Goal: Task Accomplishment & Management: Complete application form

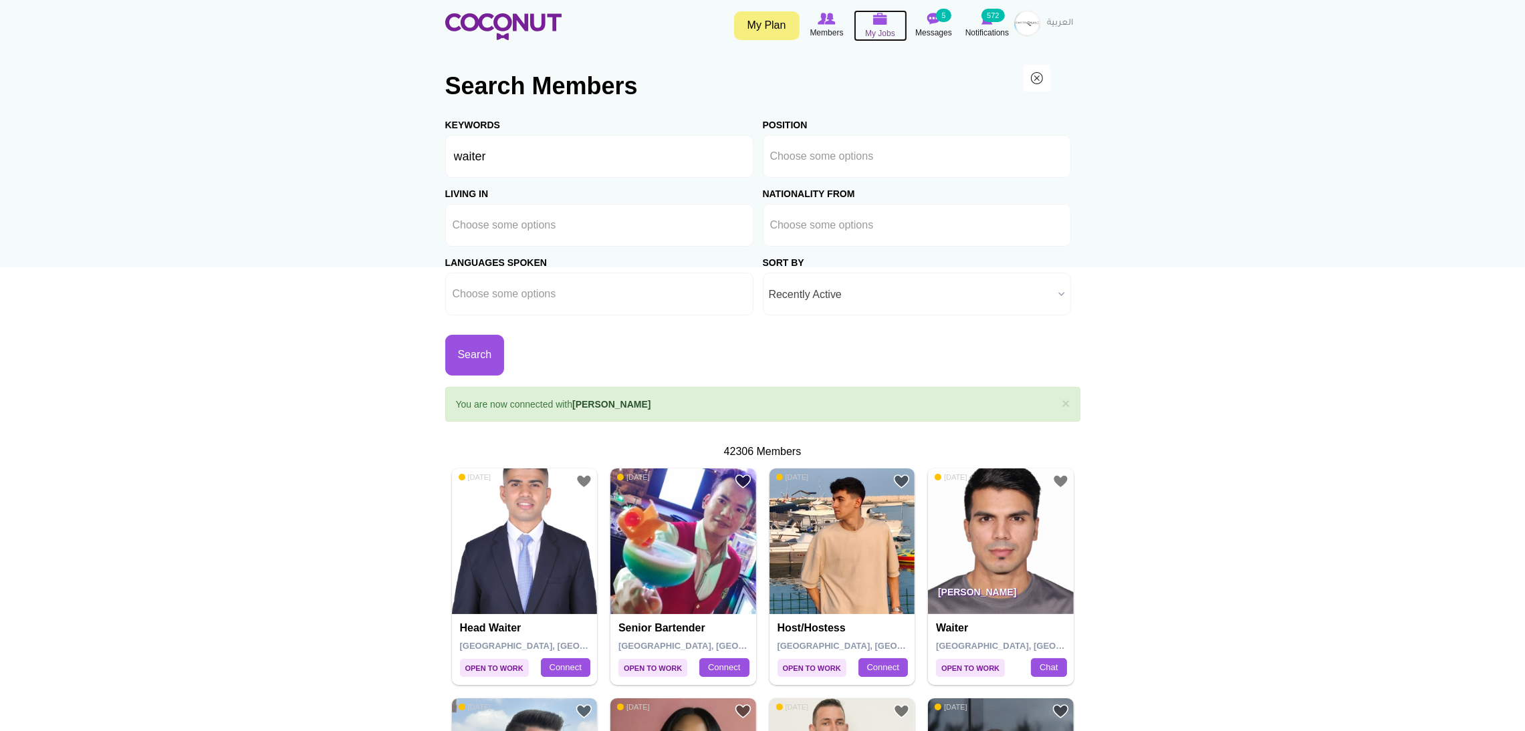
click at [876, 21] on img at bounding box center [880, 19] width 15 height 12
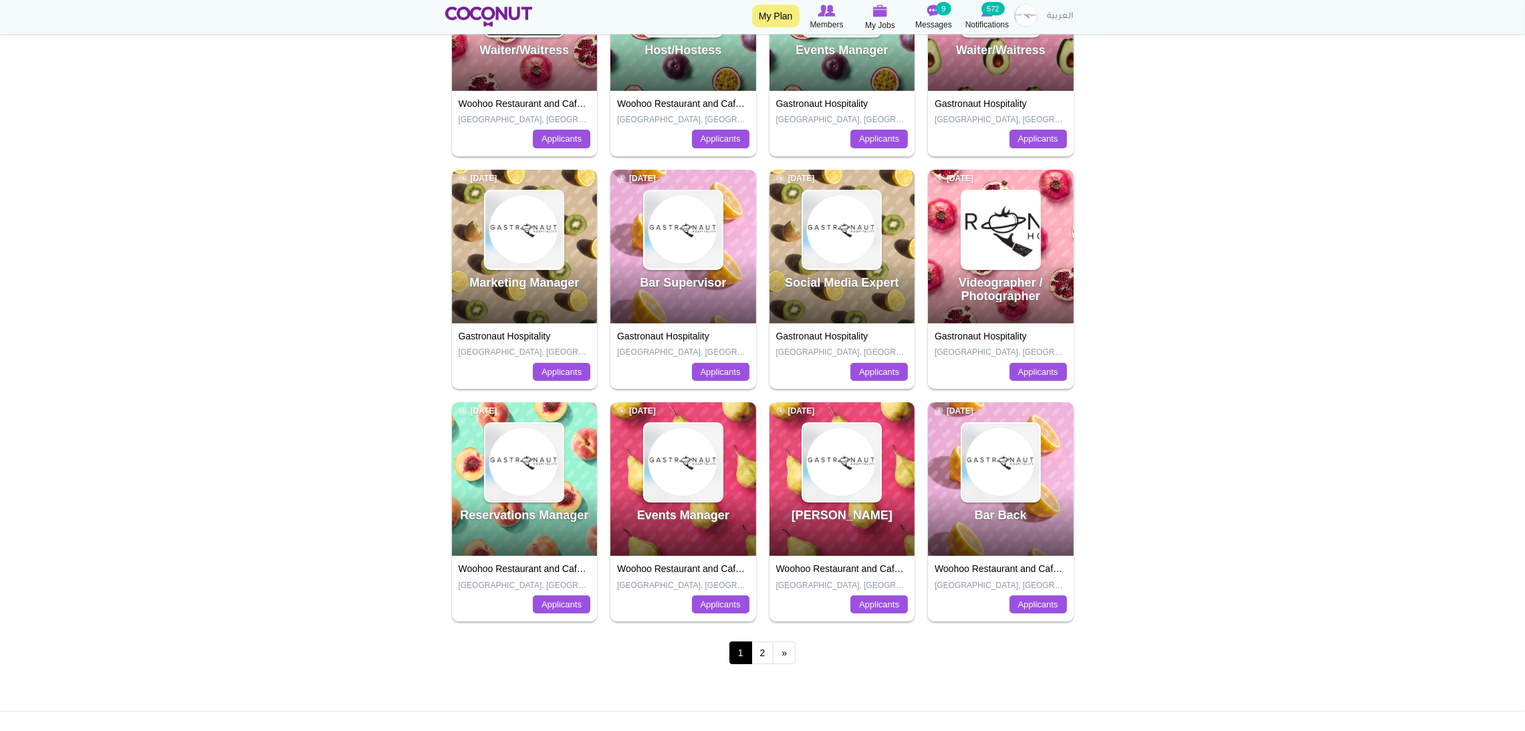
scroll to position [300, 0]
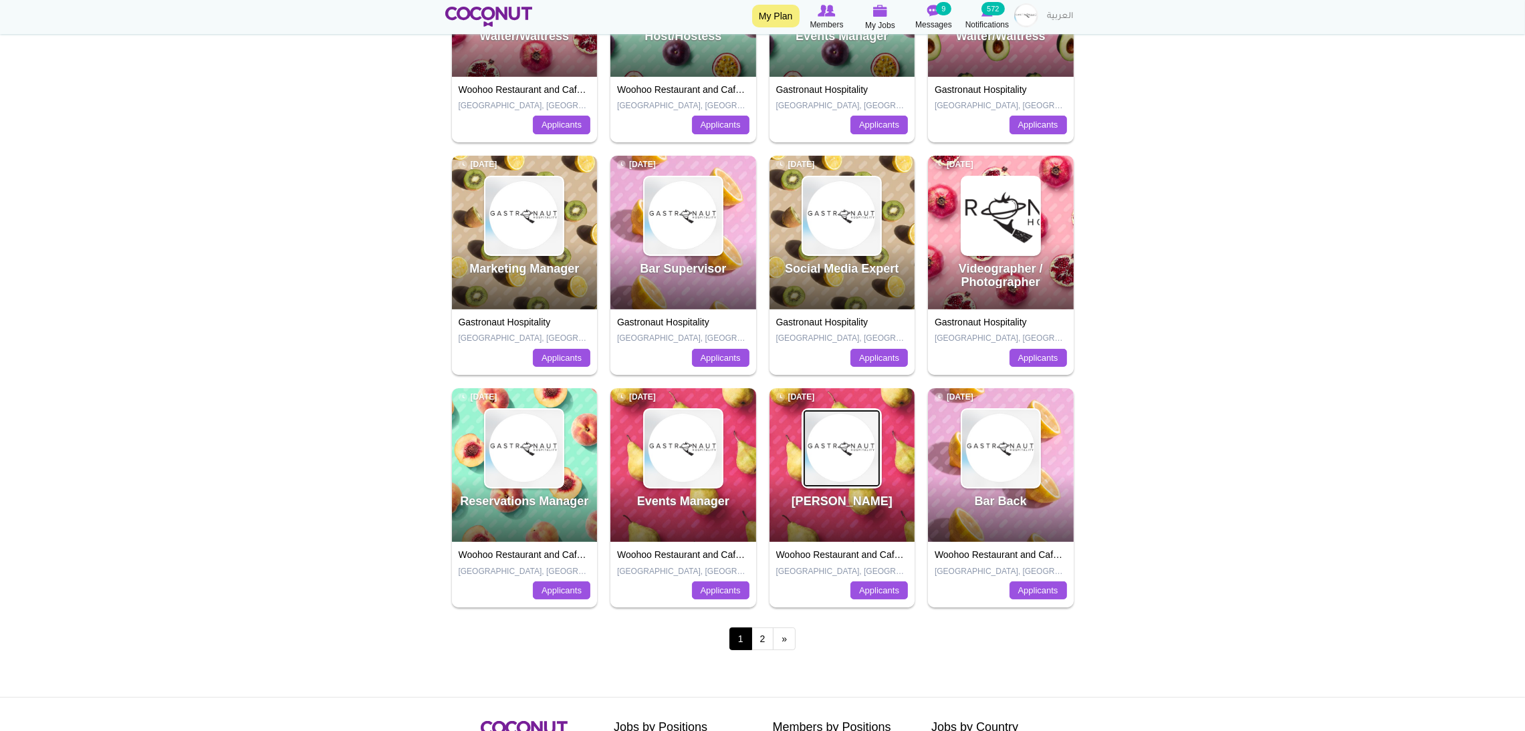
click at [840, 466] on img at bounding box center [842, 449] width 78 height 78
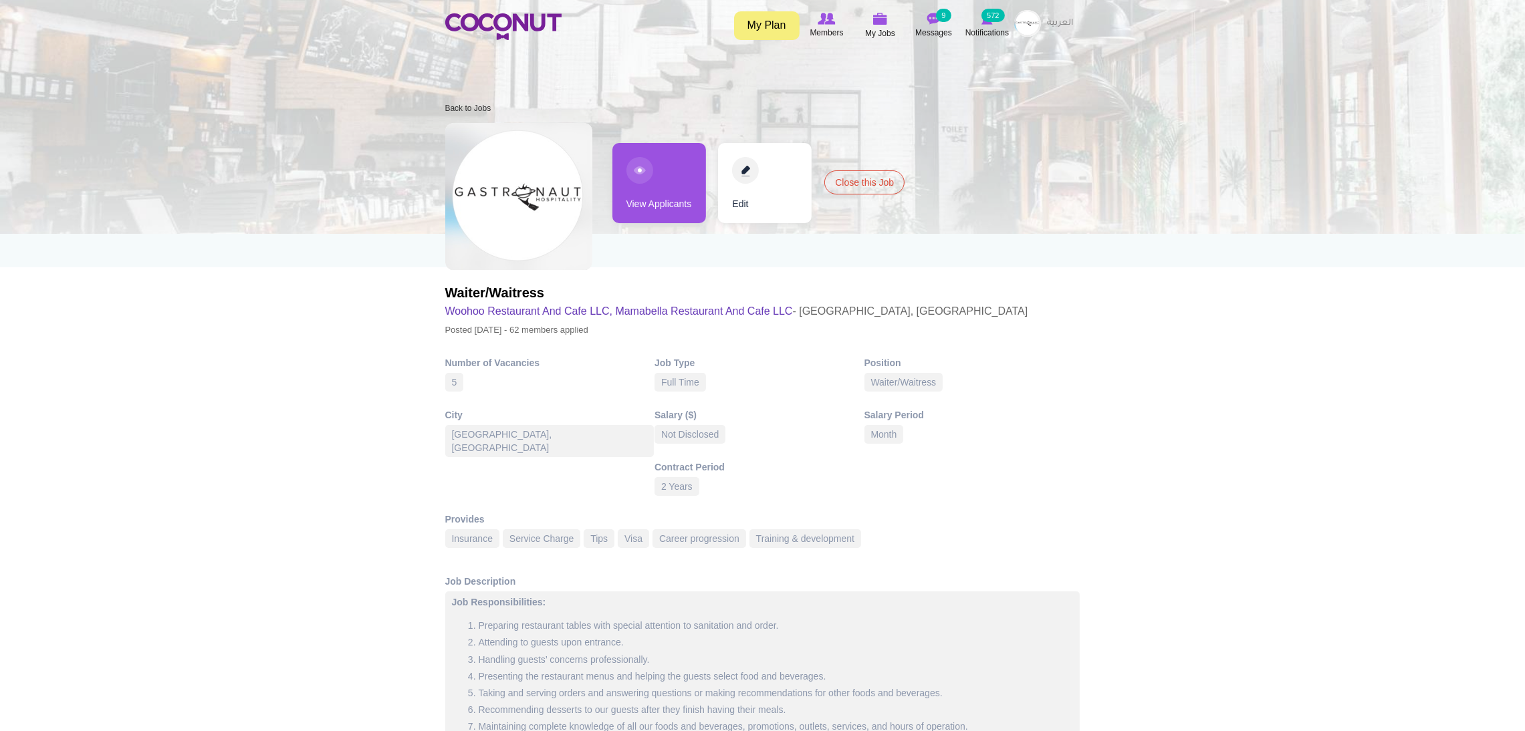
click at [643, 162] on link "View Applicants" at bounding box center [659, 183] width 94 height 80
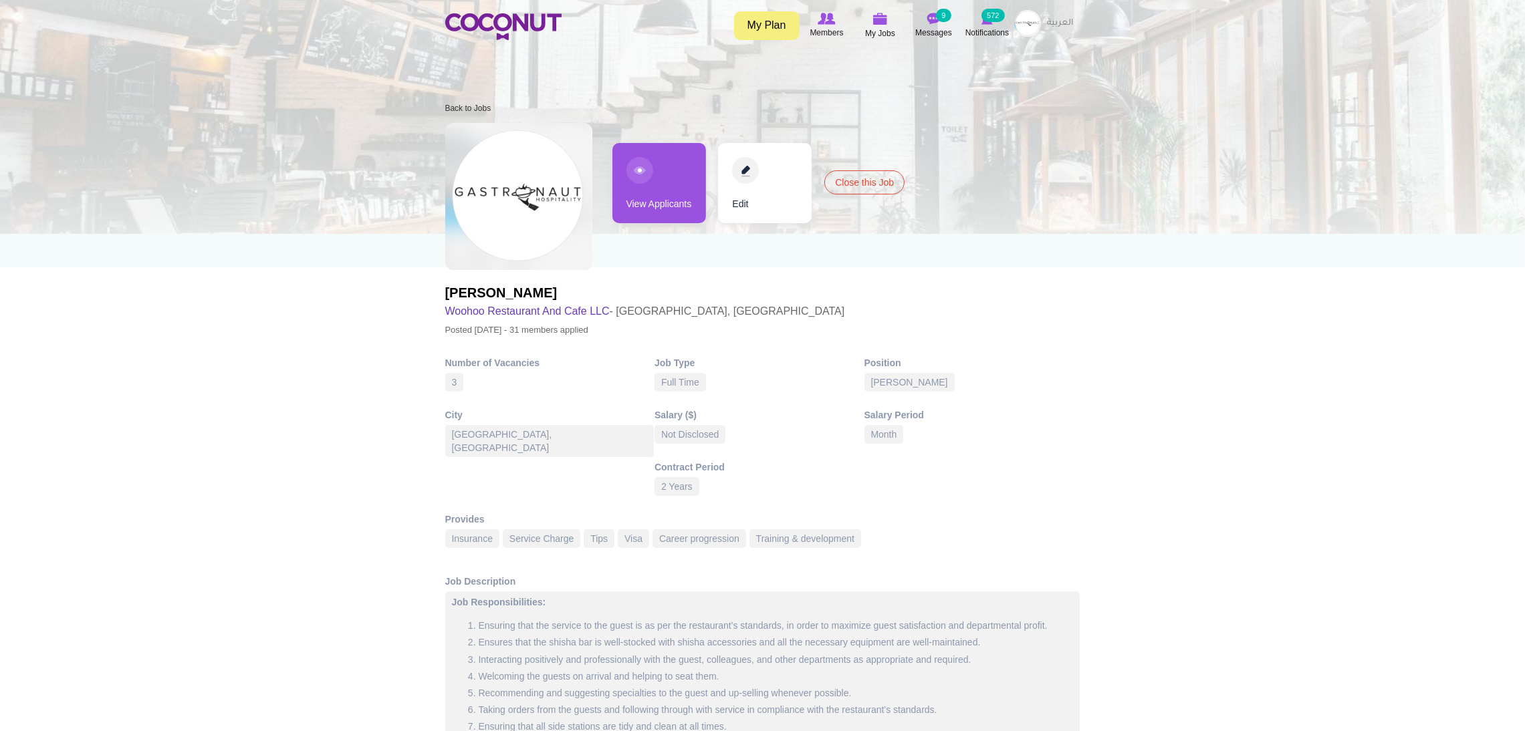
click at [675, 153] on link "View Applicants" at bounding box center [659, 183] width 94 height 80
click at [737, 166] on link "Edit" at bounding box center [765, 183] width 94 height 80
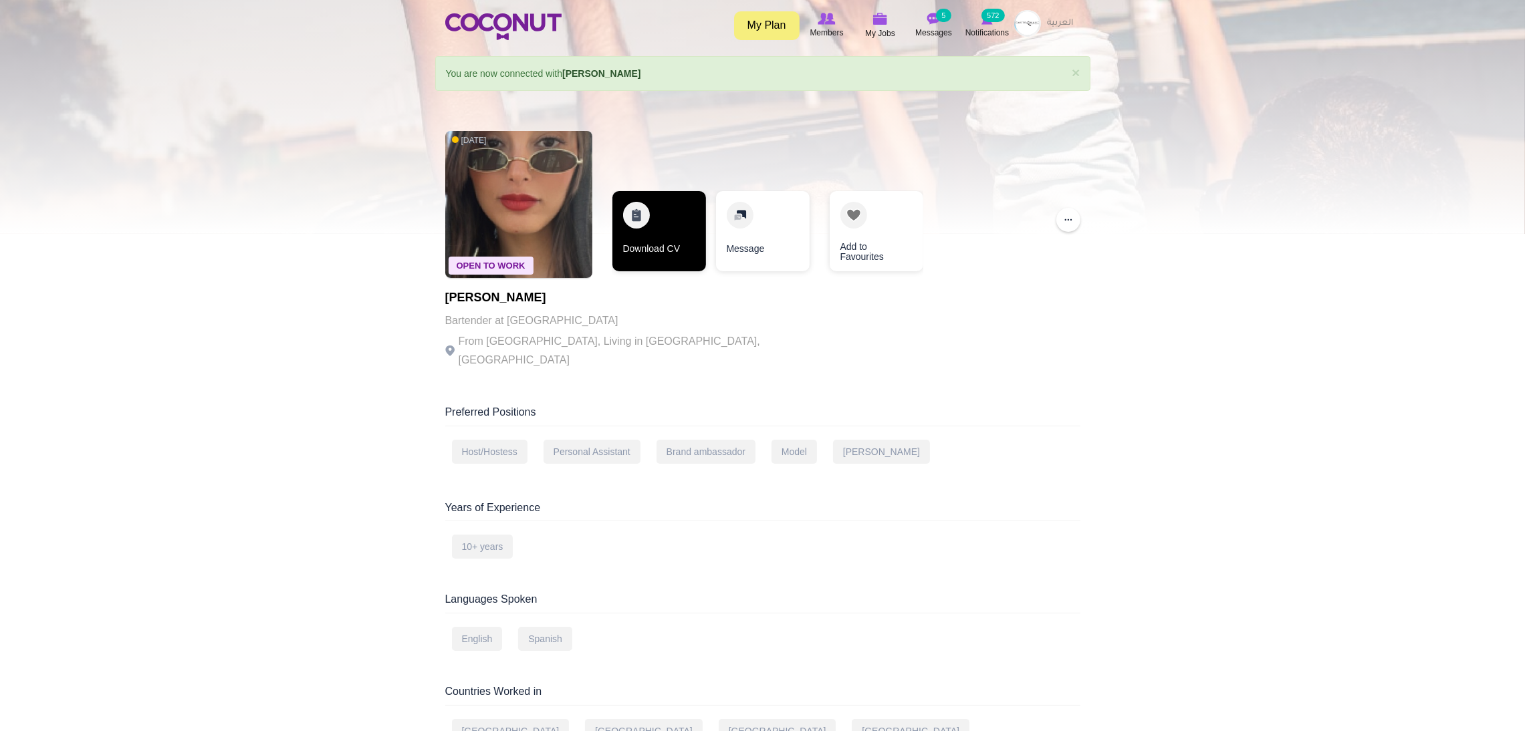
click at [654, 222] on link "Download CV" at bounding box center [659, 231] width 94 height 80
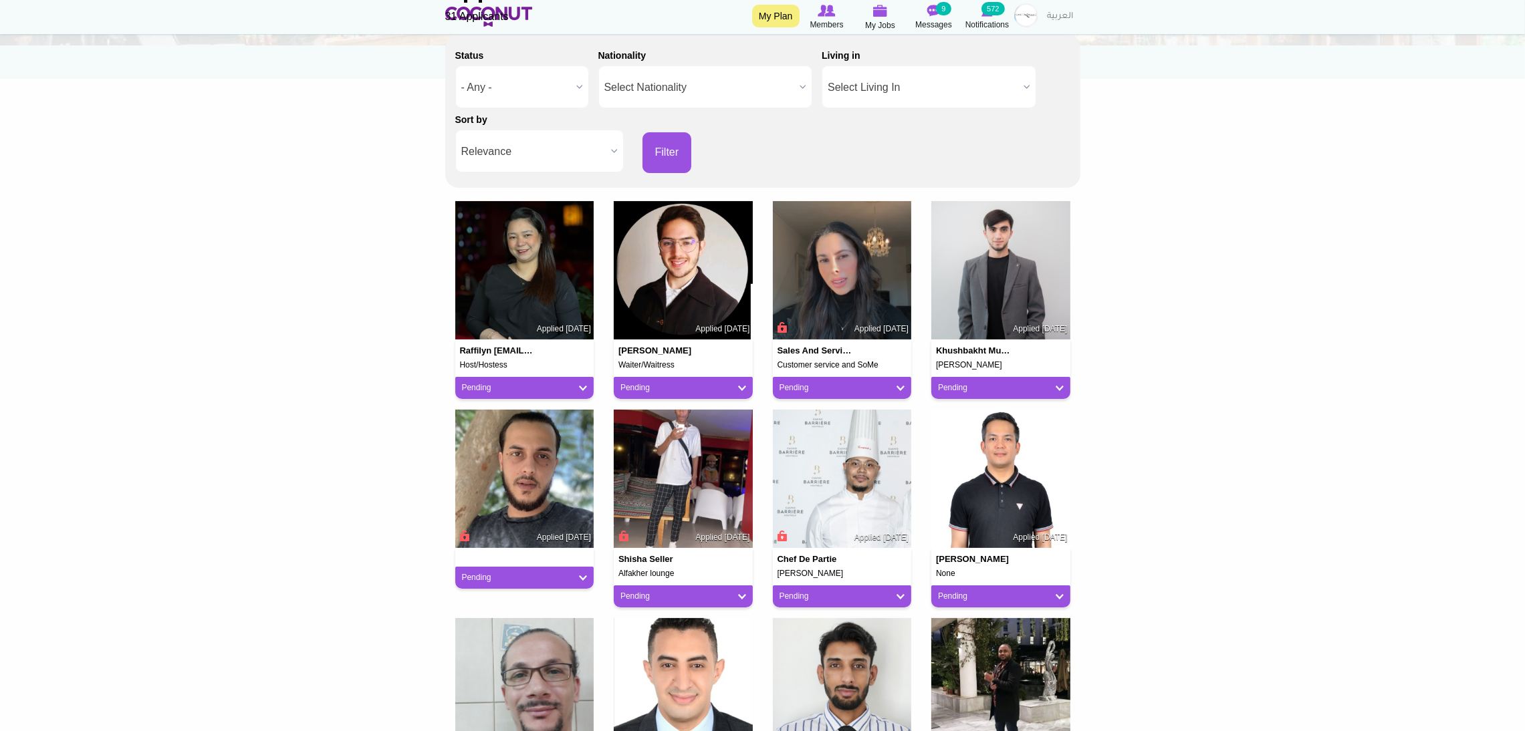
scroll to position [201, 0]
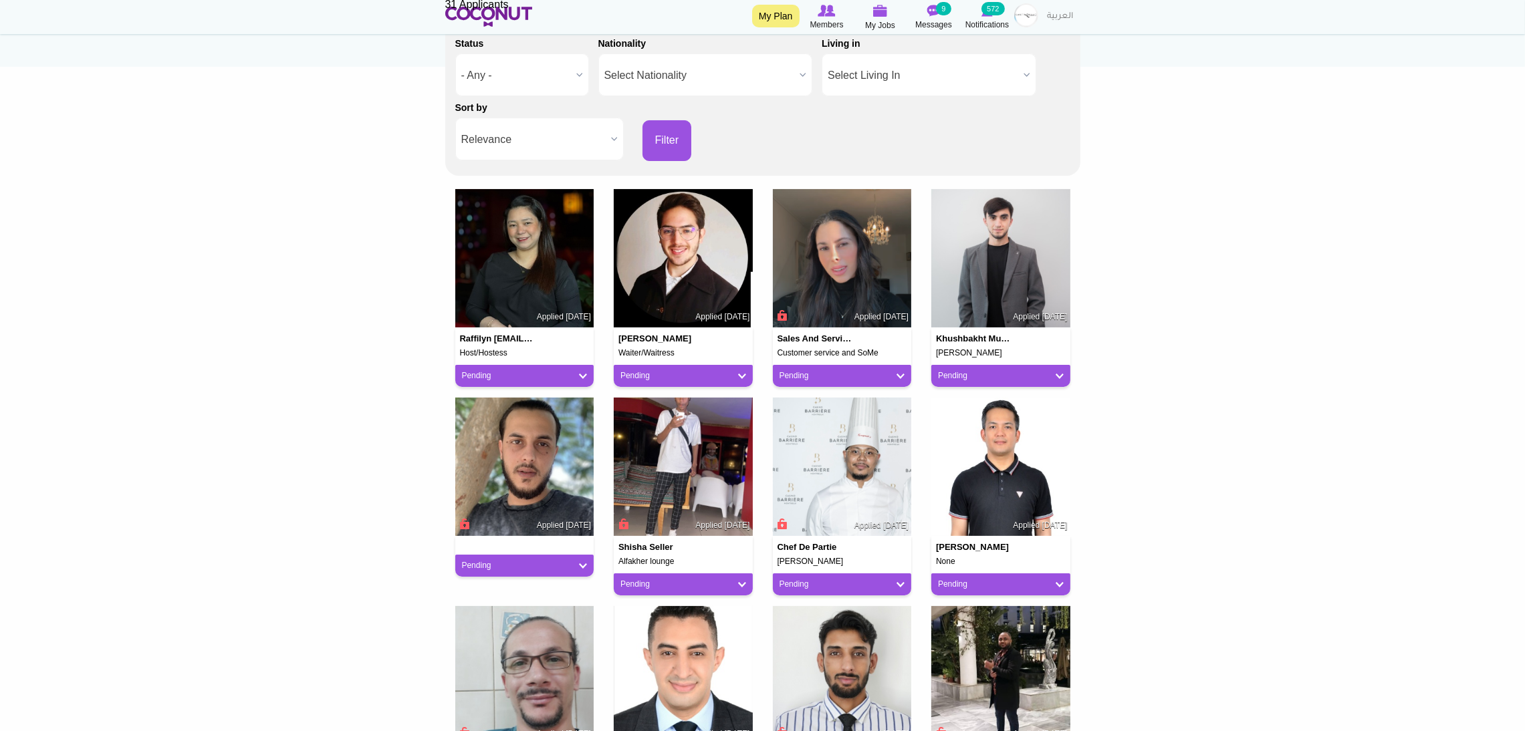
click at [541, 134] on span "Relevance" at bounding box center [533, 139] width 144 height 43
click at [532, 184] on li "Apply Date" at bounding box center [540, 184] width 162 height 17
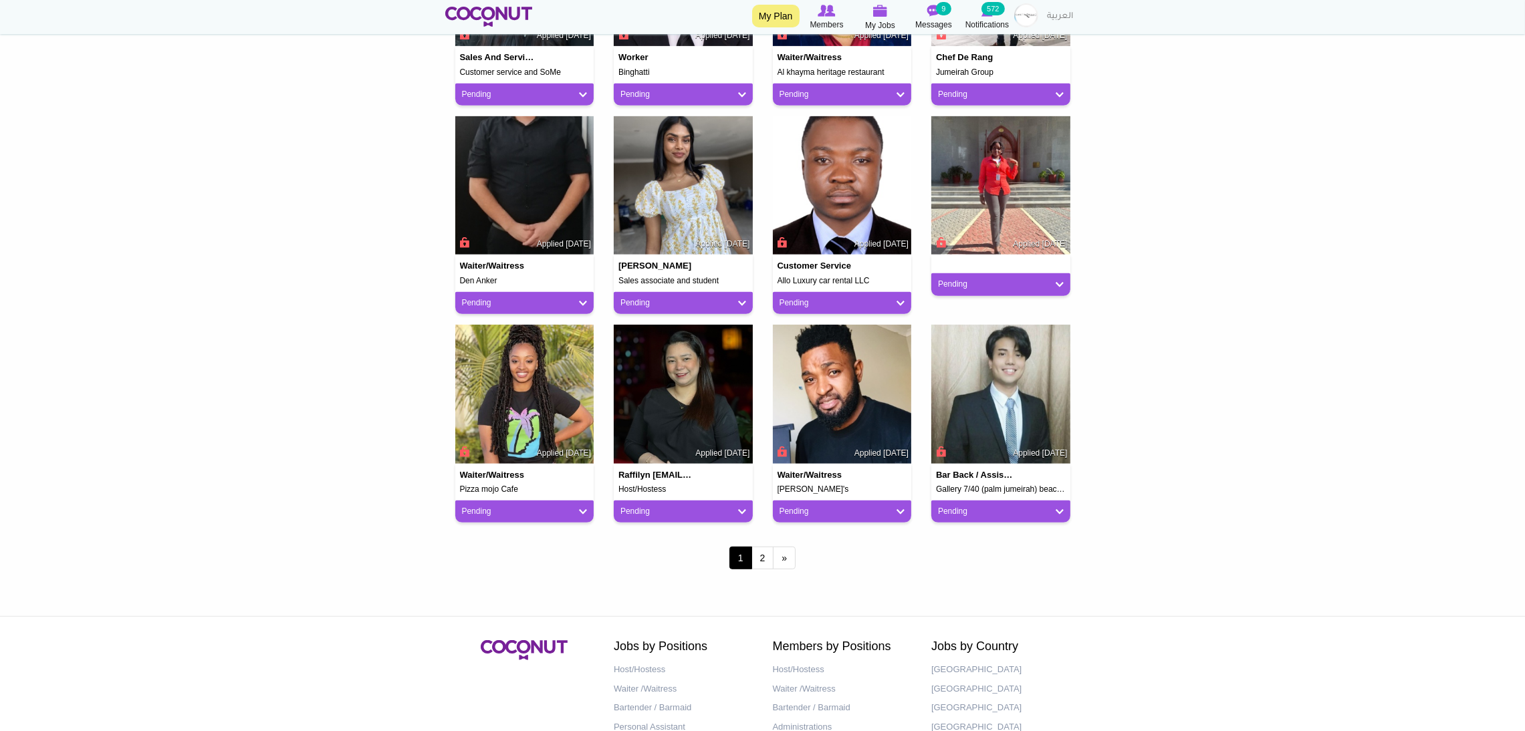
scroll to position [902, 0]
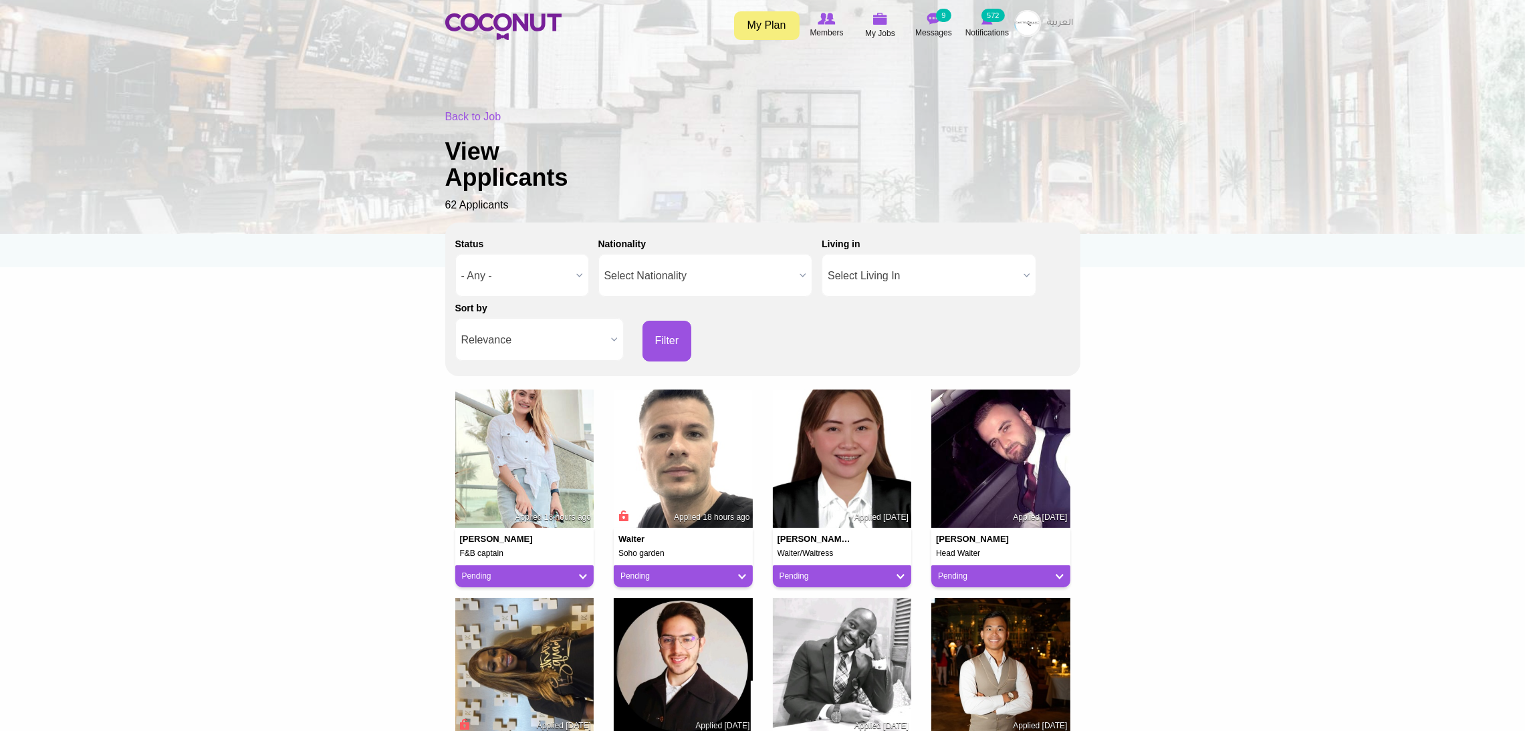
click at [518, 330] on span "Relevance" at bounding box center [533, 340] width 144 height 43
click at [530, 382] on li "Apply Date" at bounding box center [540, 385] width 162 height 17
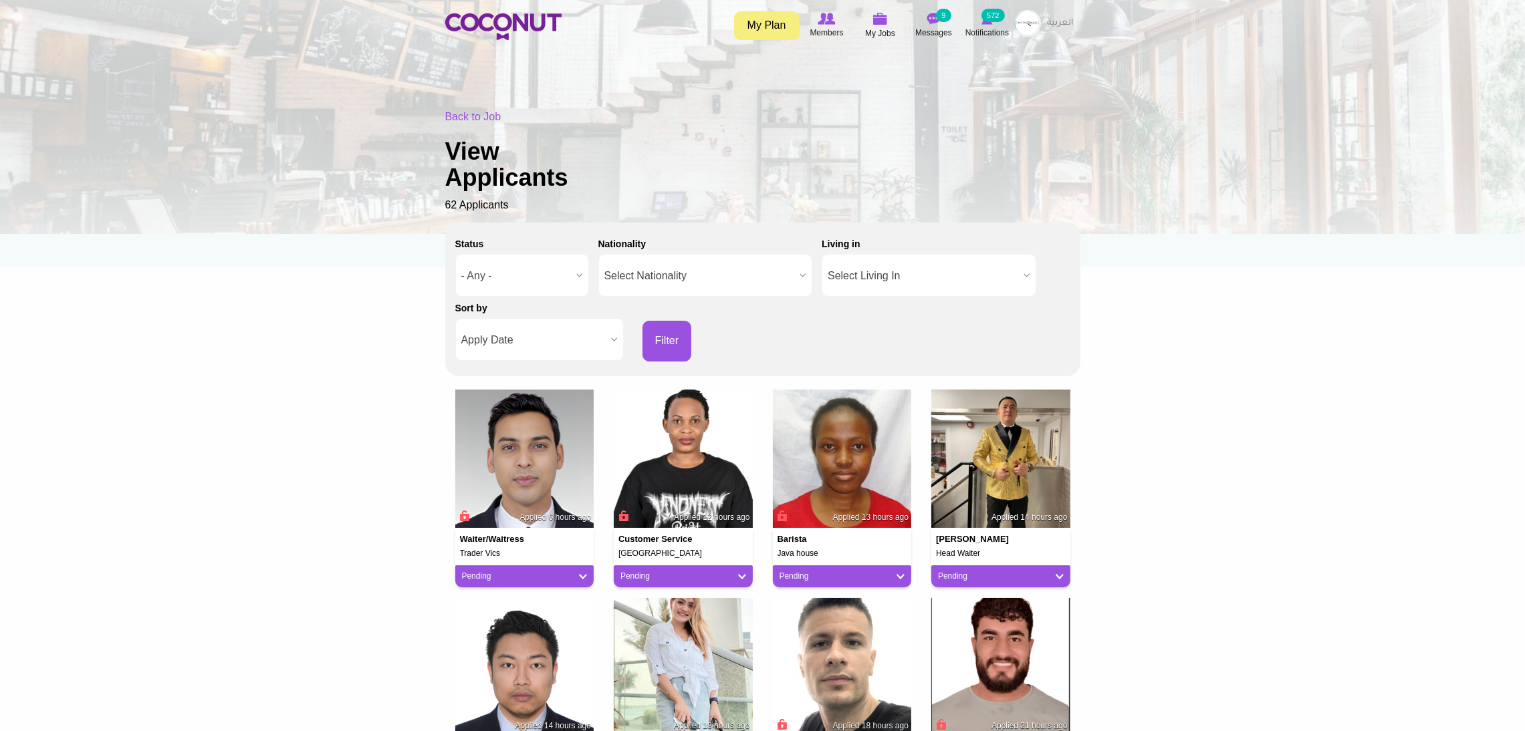
click at [1028, 21] on img at bounding box center [1027, 23] width 27 height 27
click at [997, 110] on div "Back to Job View Applicants 62 Applicants" at bounding box center [762, 162] width 635 height 104
click at [1032, 25] on img at bounding box center [1027, 23] width 27 height 27
click at [985, 113] on div "Back to Job View Applicants 62 Applicants" at bounding box center [762, 162] width 635 height 104
click at [525, 26] on img at bounding box center [503, 26] width 116 height 27
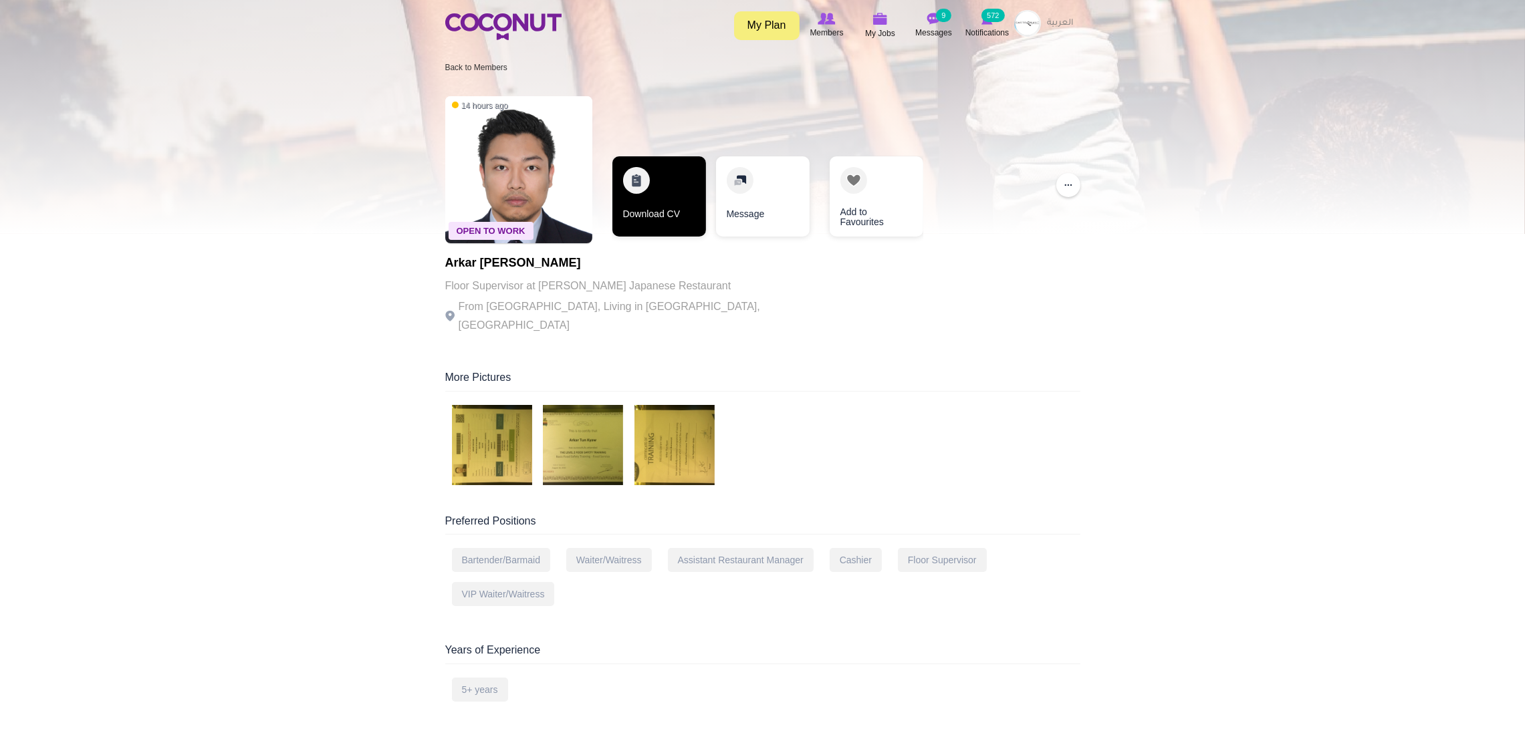
click at [658, 160] on link "Download CV" at bounding box center [659, 196] width 94 height 80
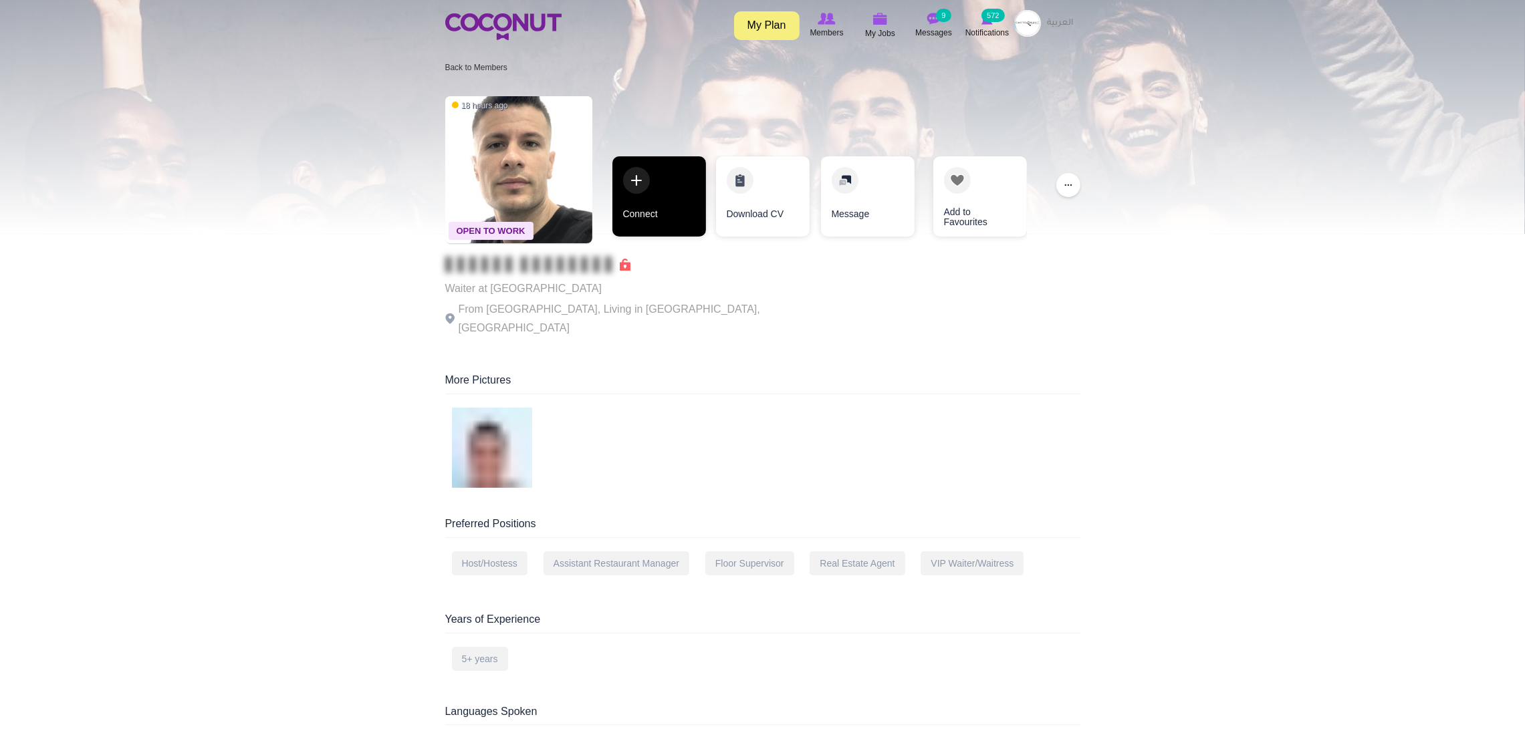
click at [670, 168] on link "Connect" at bounding box center [659, 196] width 94 height 80
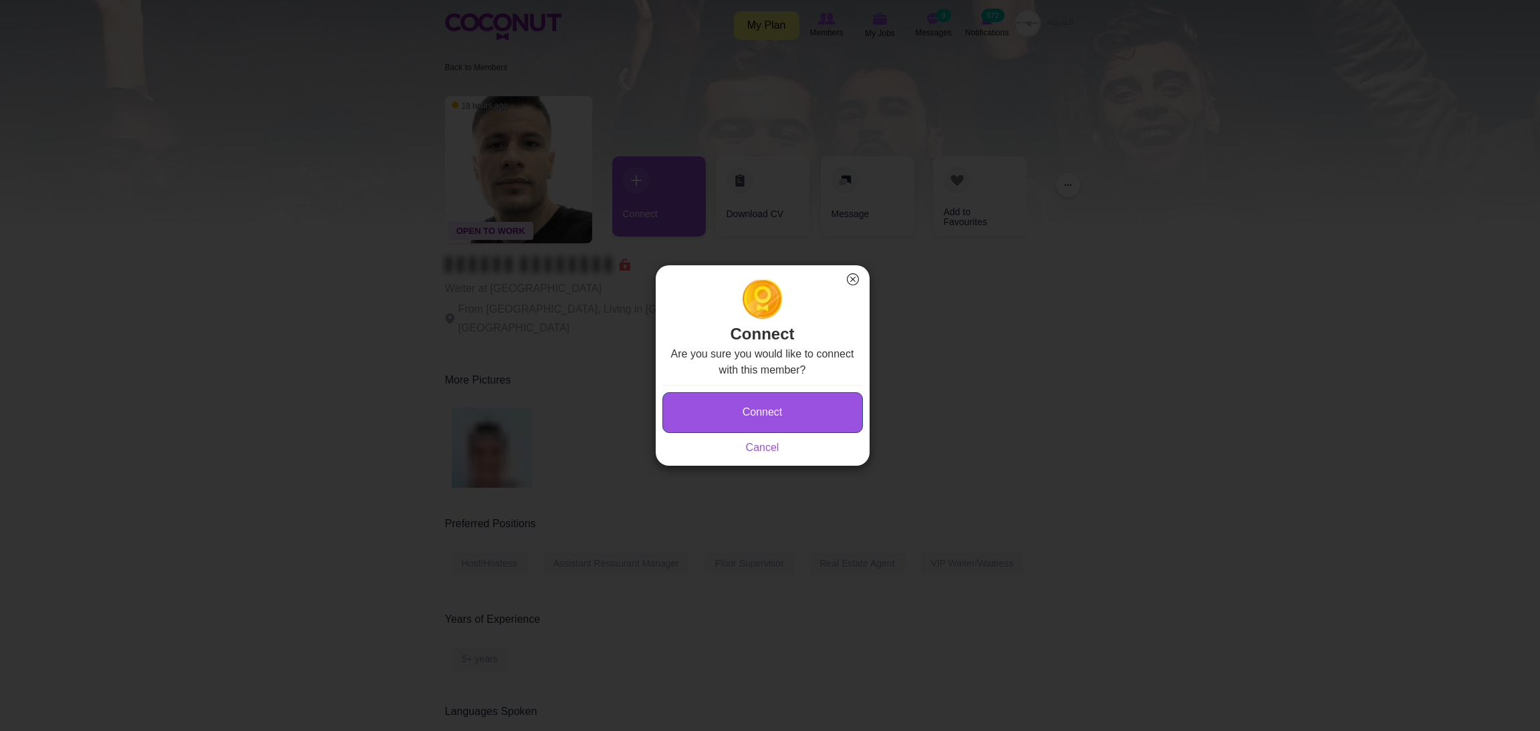
click at [699, 405] on button "Connect" at bounding box center [762, 412] width 201 height 41
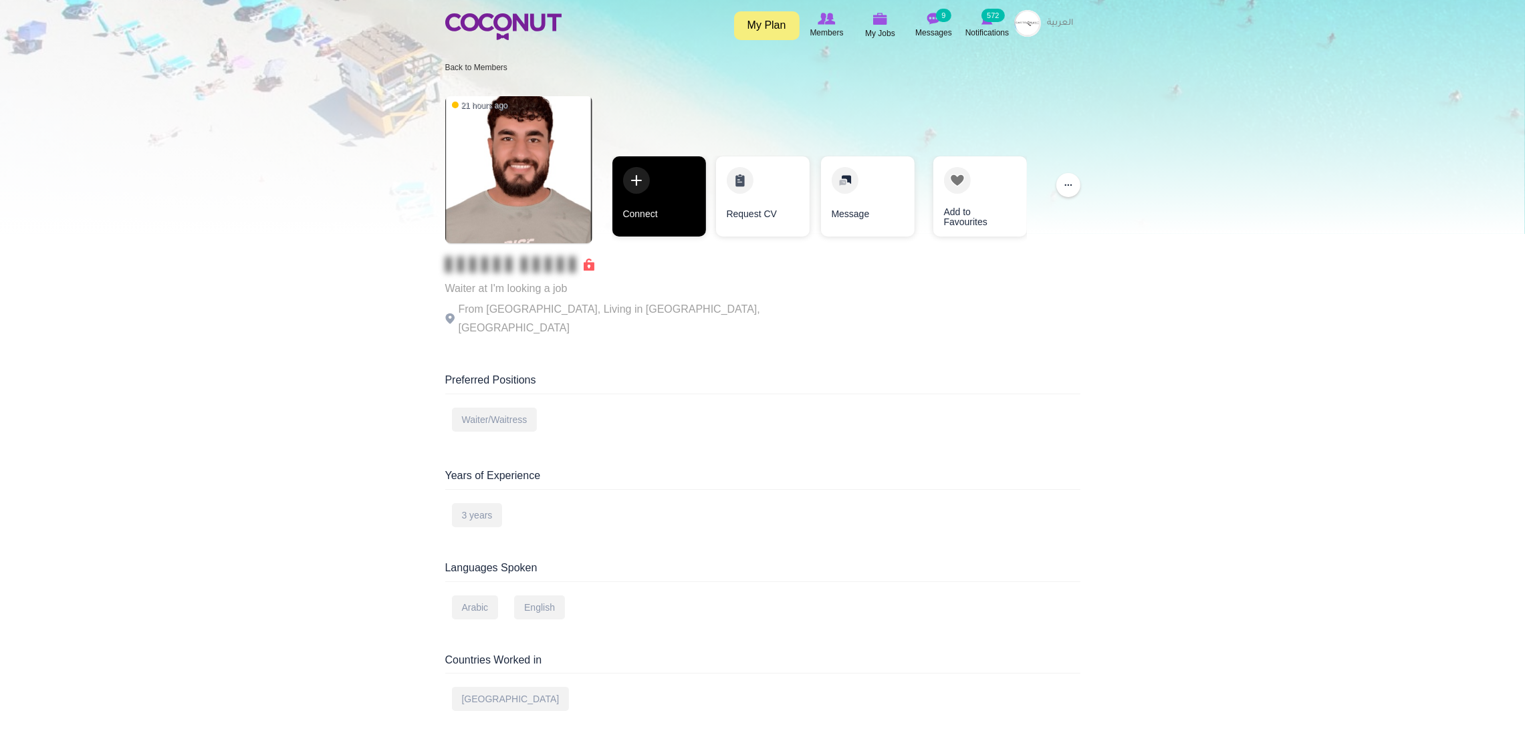
click at [648, 190] on link "Connect" at bounding box center [659, 196] width 94 height 80
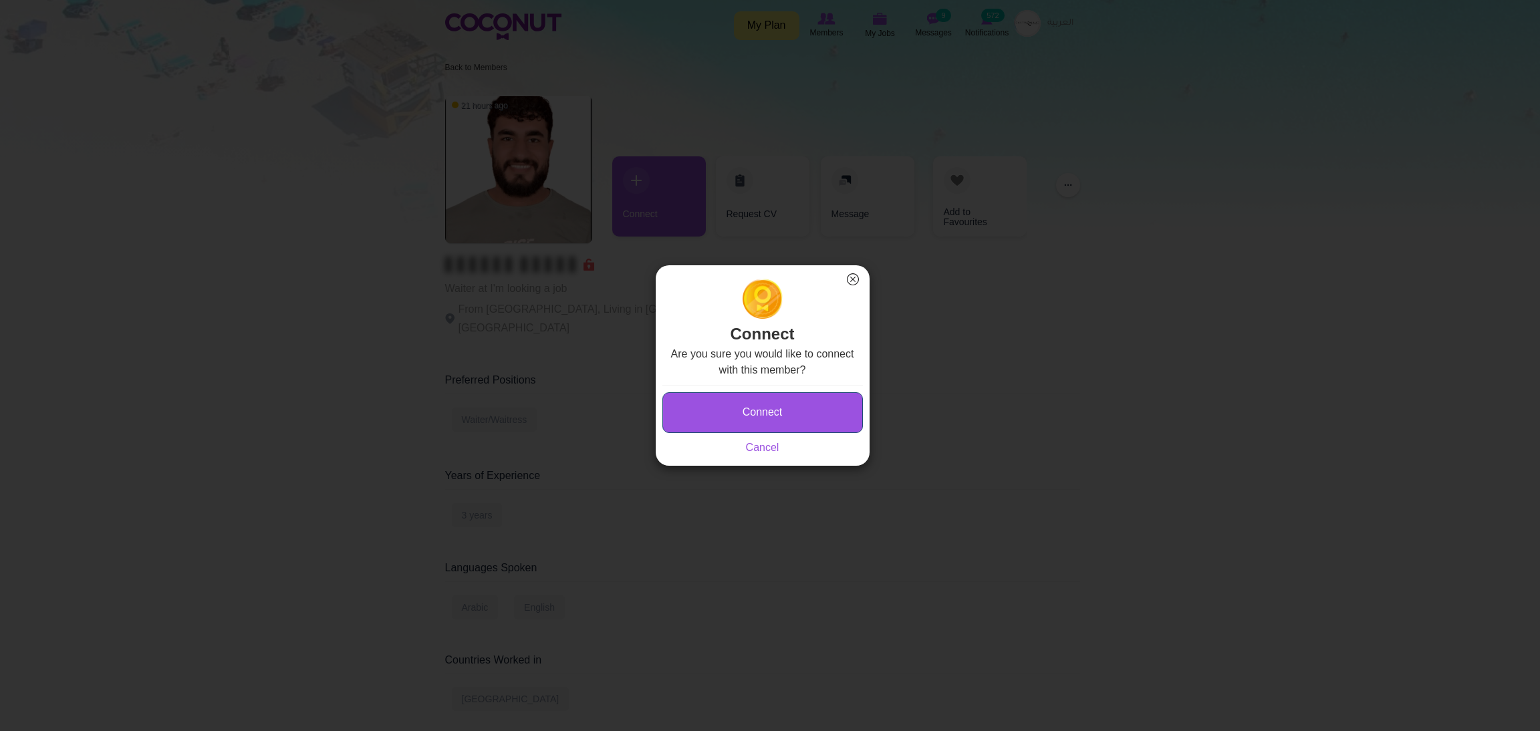
click at [698, 422] on button "Connect" at bounding box center [762, 412] width 201 height 41
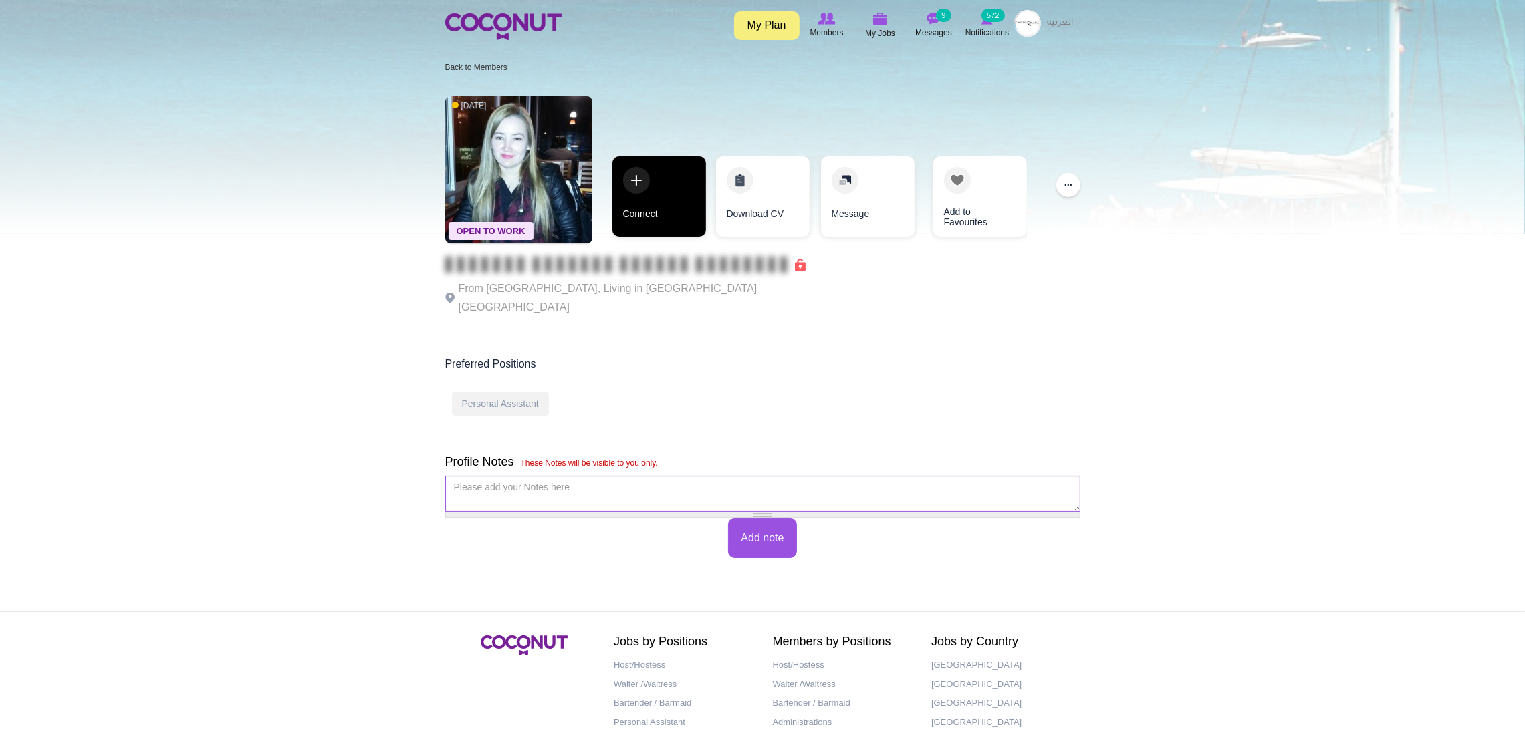
click at [635, 162] on link "Connect" at bounding box center [659, 196] width 94 height 80
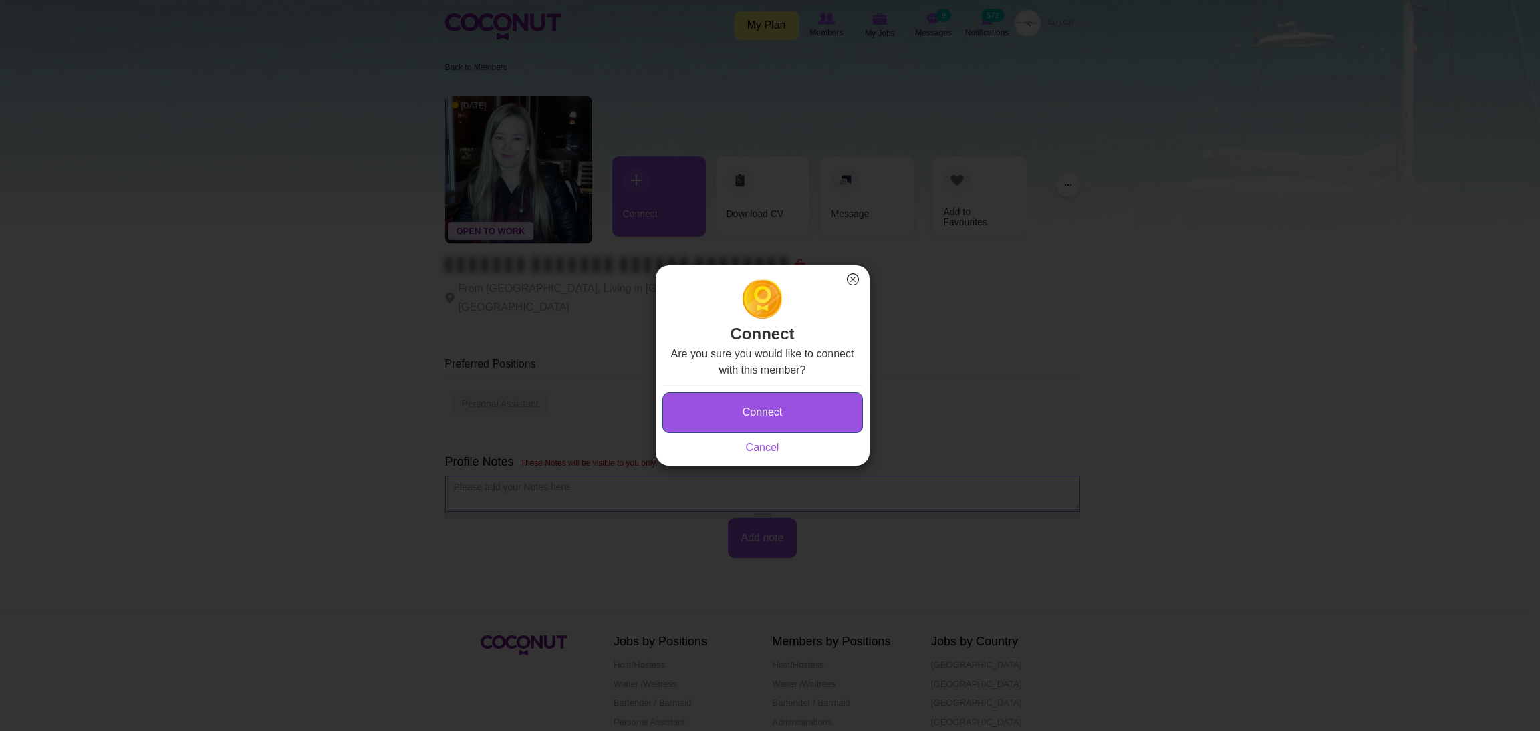
click at [731, 412] on button "Connect" at bounding box center [762, 412] width 201 height 41
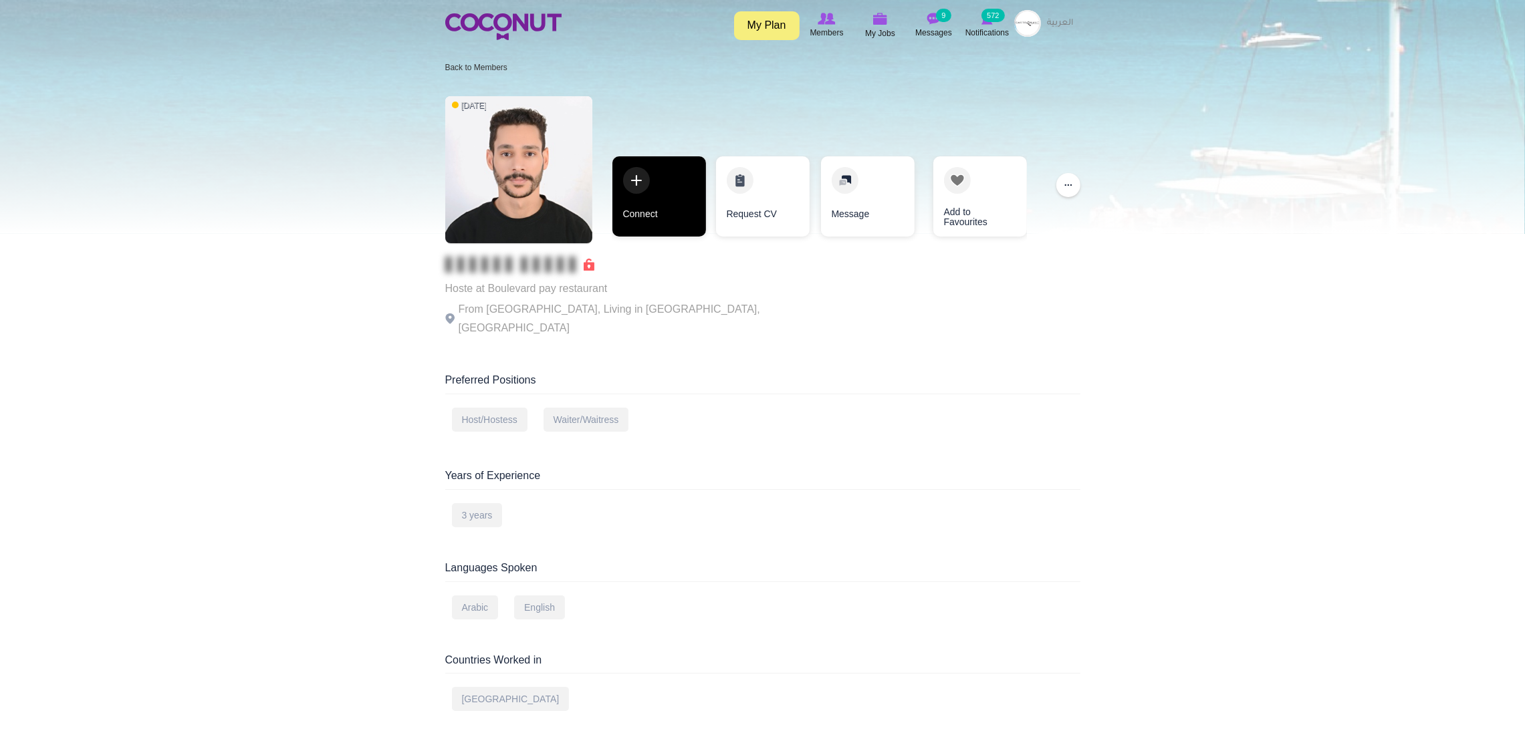
click at [645, 212] on link "Connect" at bounding box center [659, 196] width 94 height 80
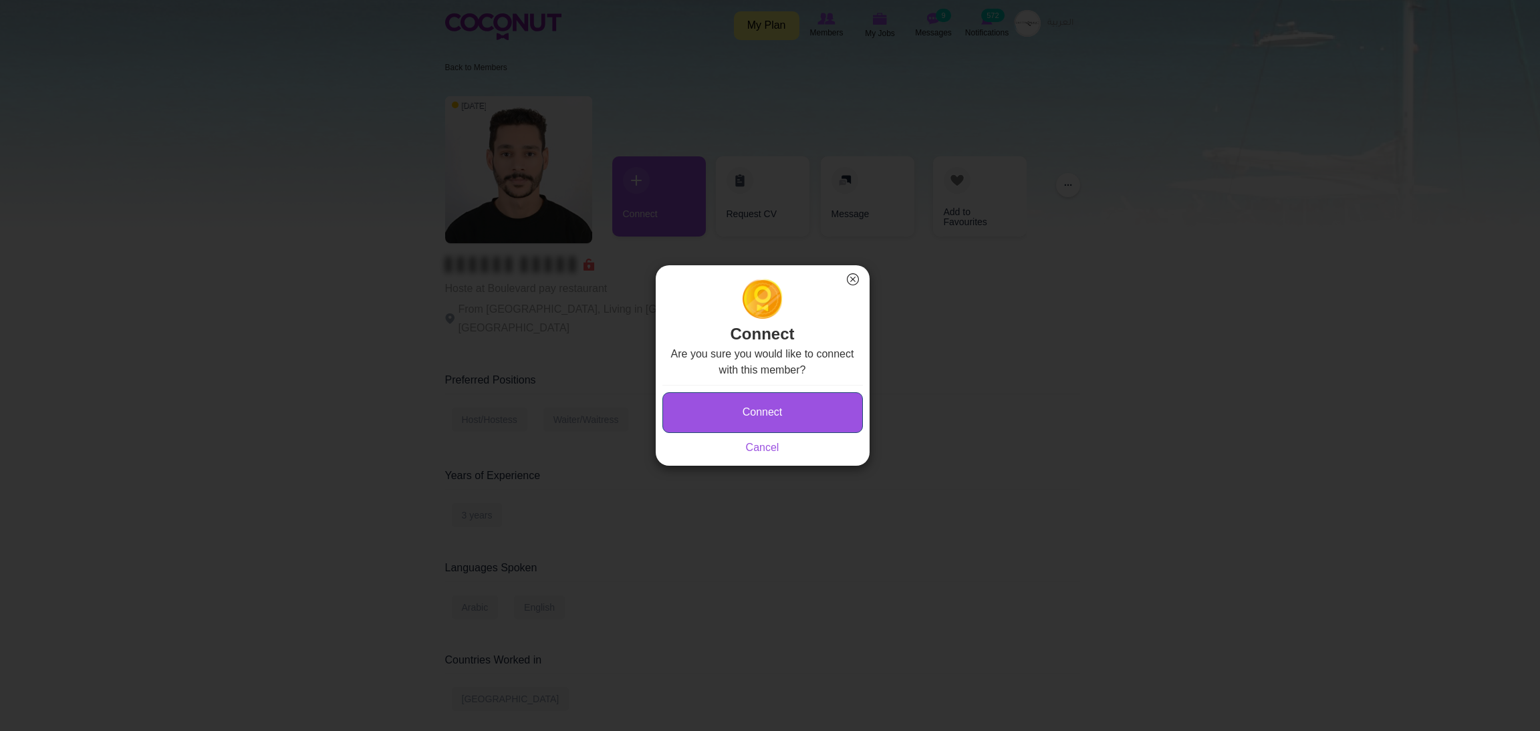
drag, startPoint x: 696, startPoint y: 416, endPoint x: 702, endPoint y: 426, distance: 12.0
click at [702, 426] on button "Connect" at bounding box center [762, 412] width 201 height 41
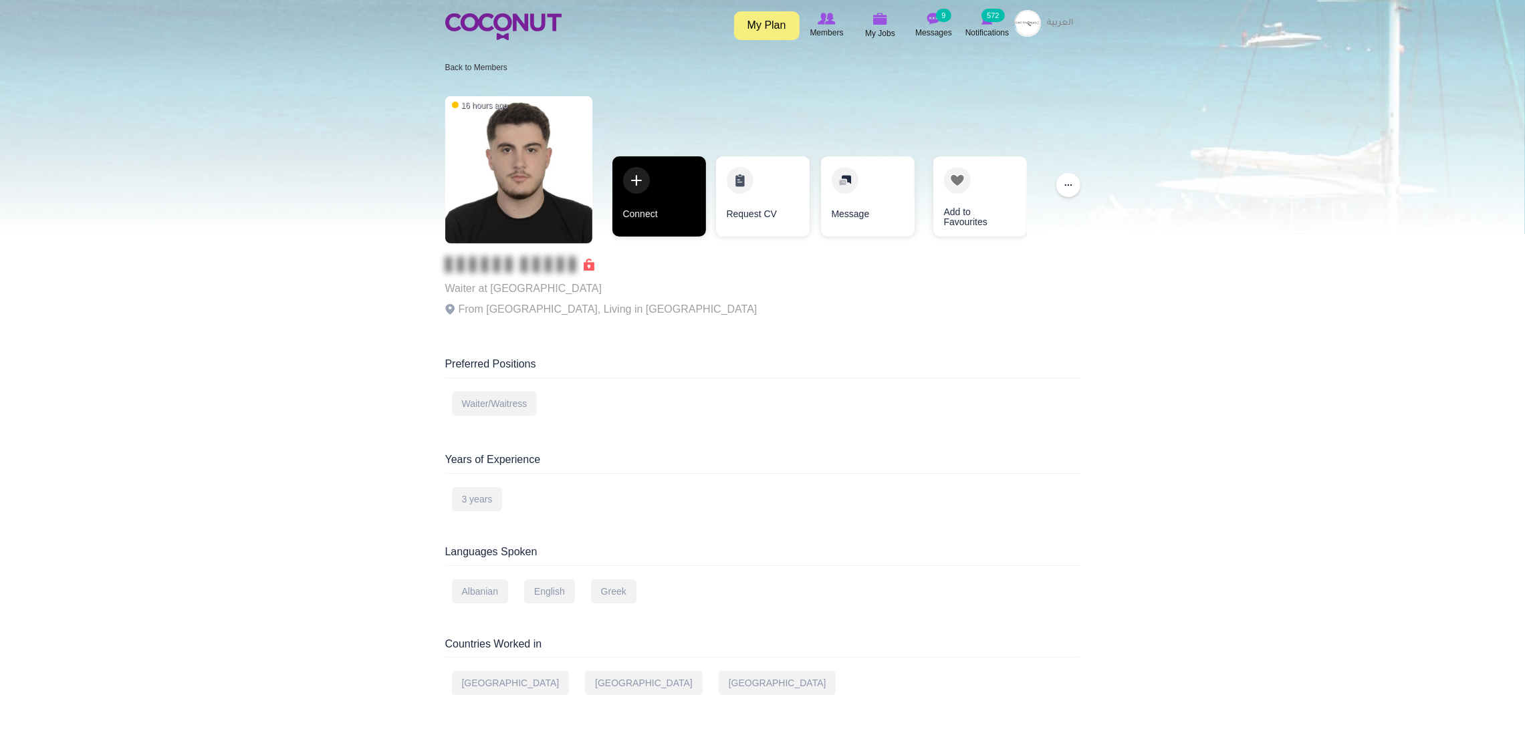
click at [646, 188] on link "Connect" at bounding box center [659, 196] width 94 height 80
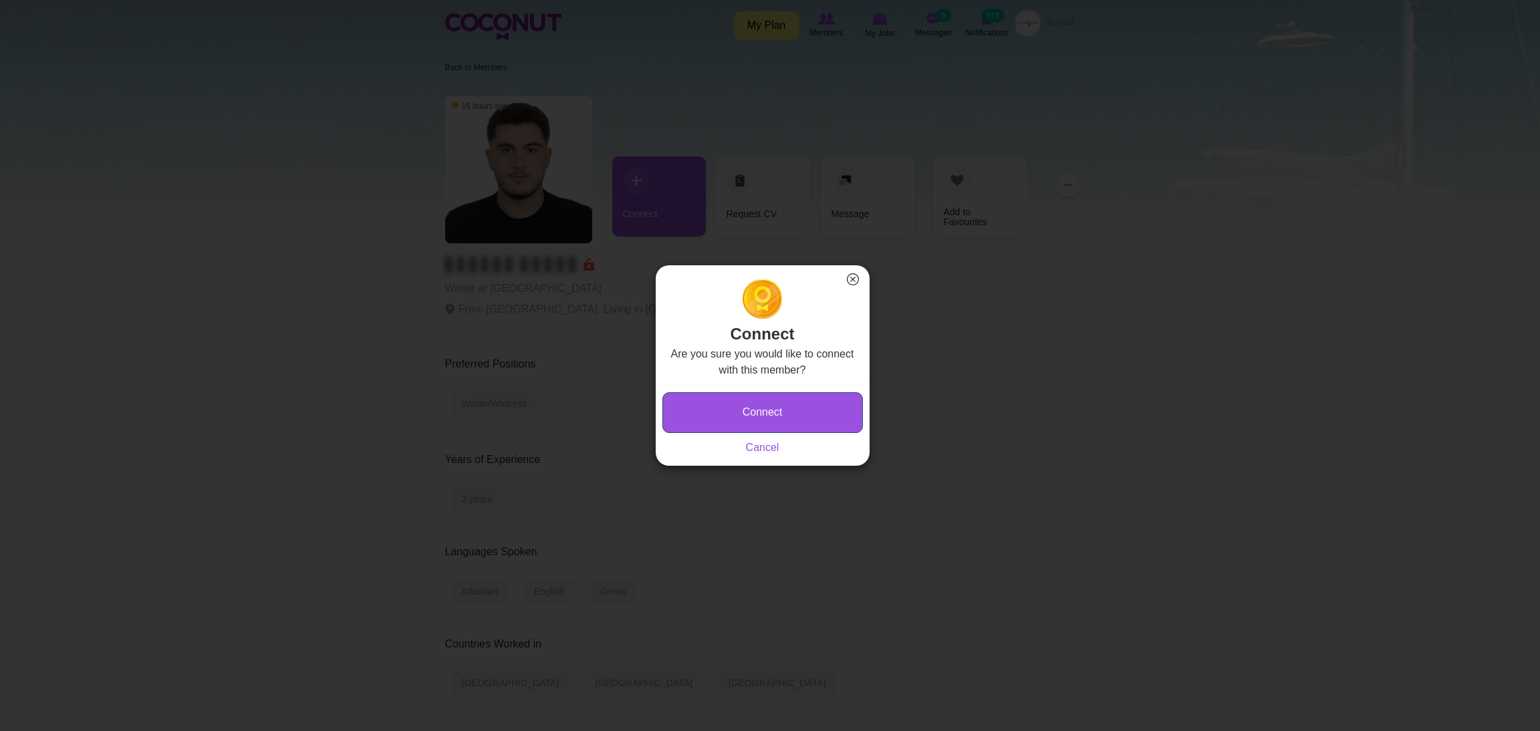
click at [704, 414] on button "Connect" at bounding box center [762, 412] width 201 height 41
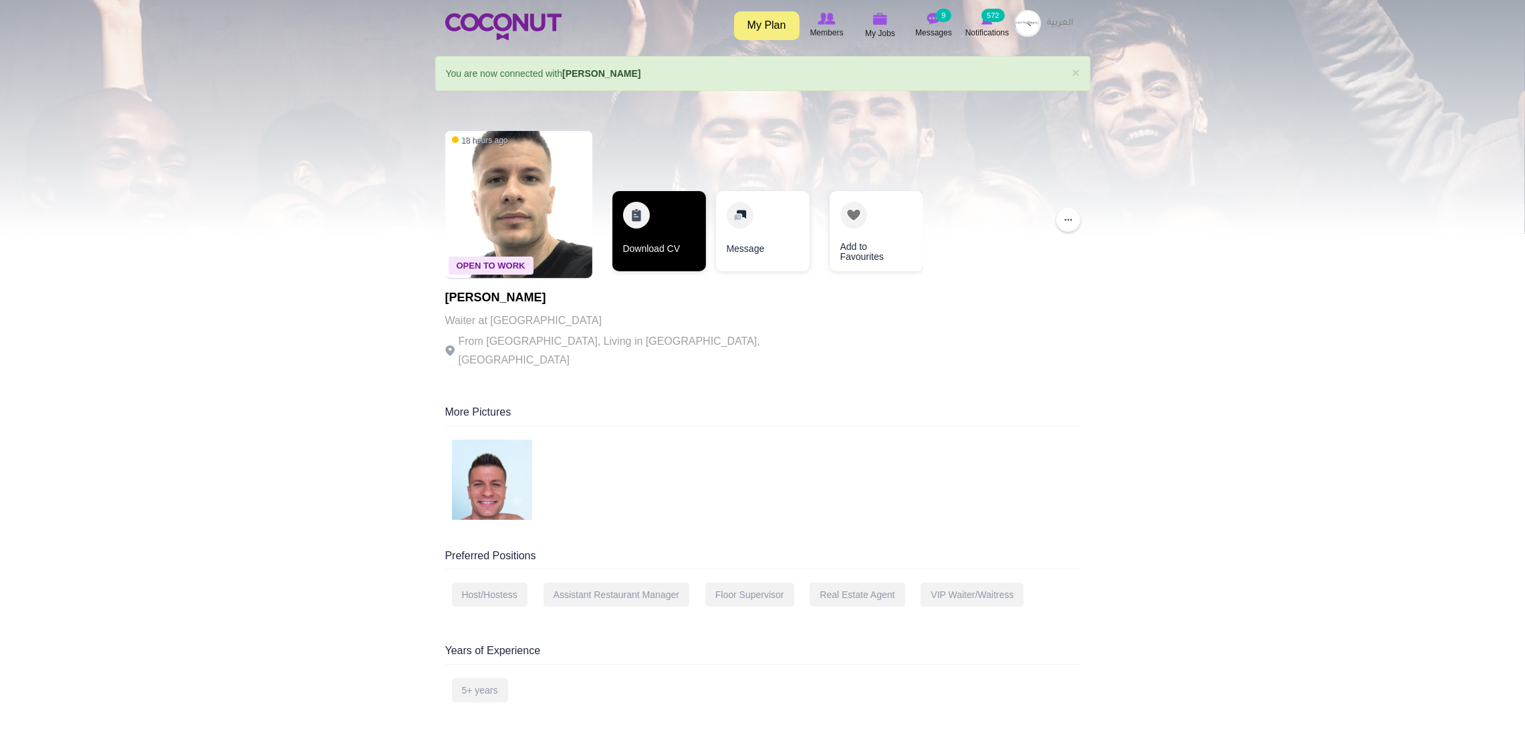
click at [637, 201] on link "Download CV" at bounding box center [659, 231] width 94 height 80
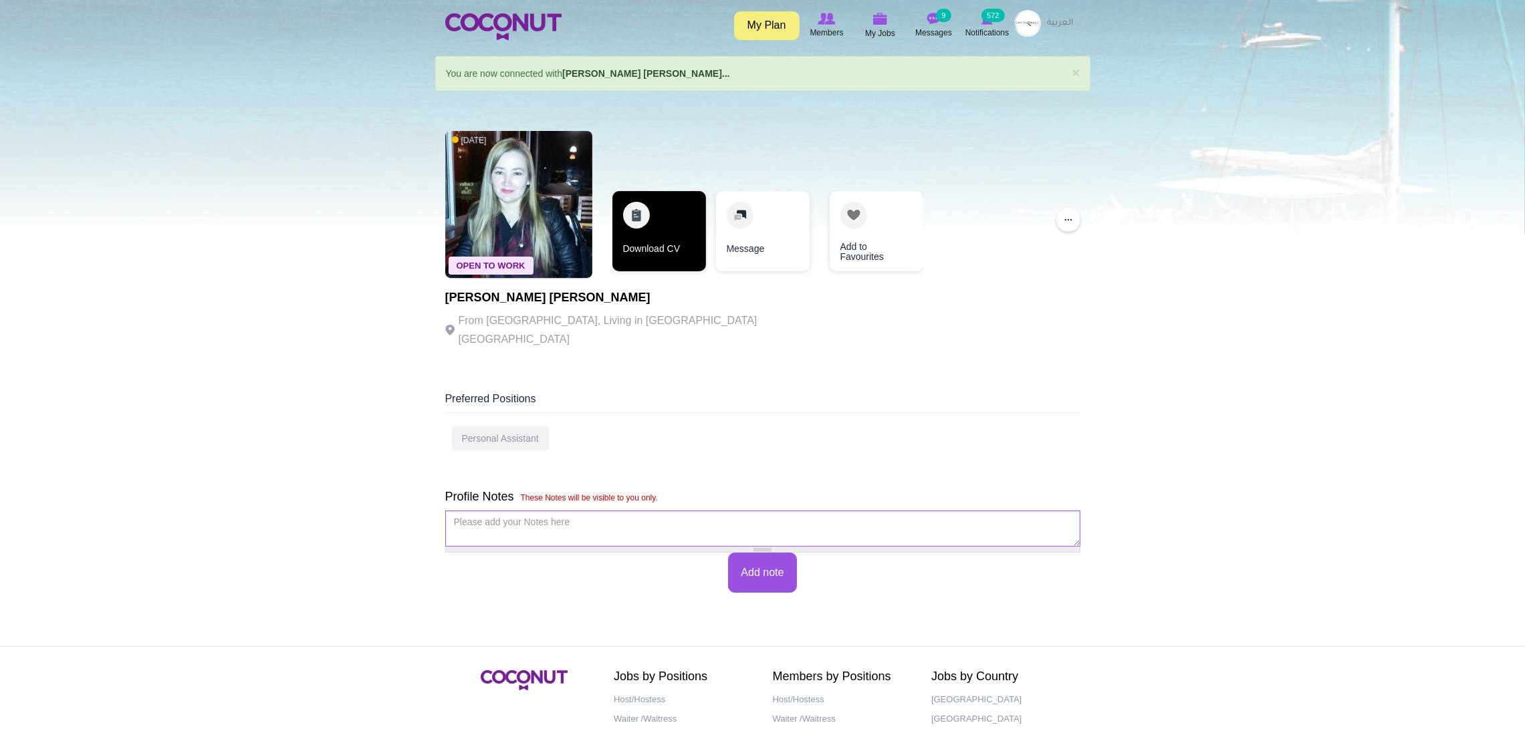
click at [660, 216] on link "Download CV" at bounding box center [659, 231] width 94 height 80
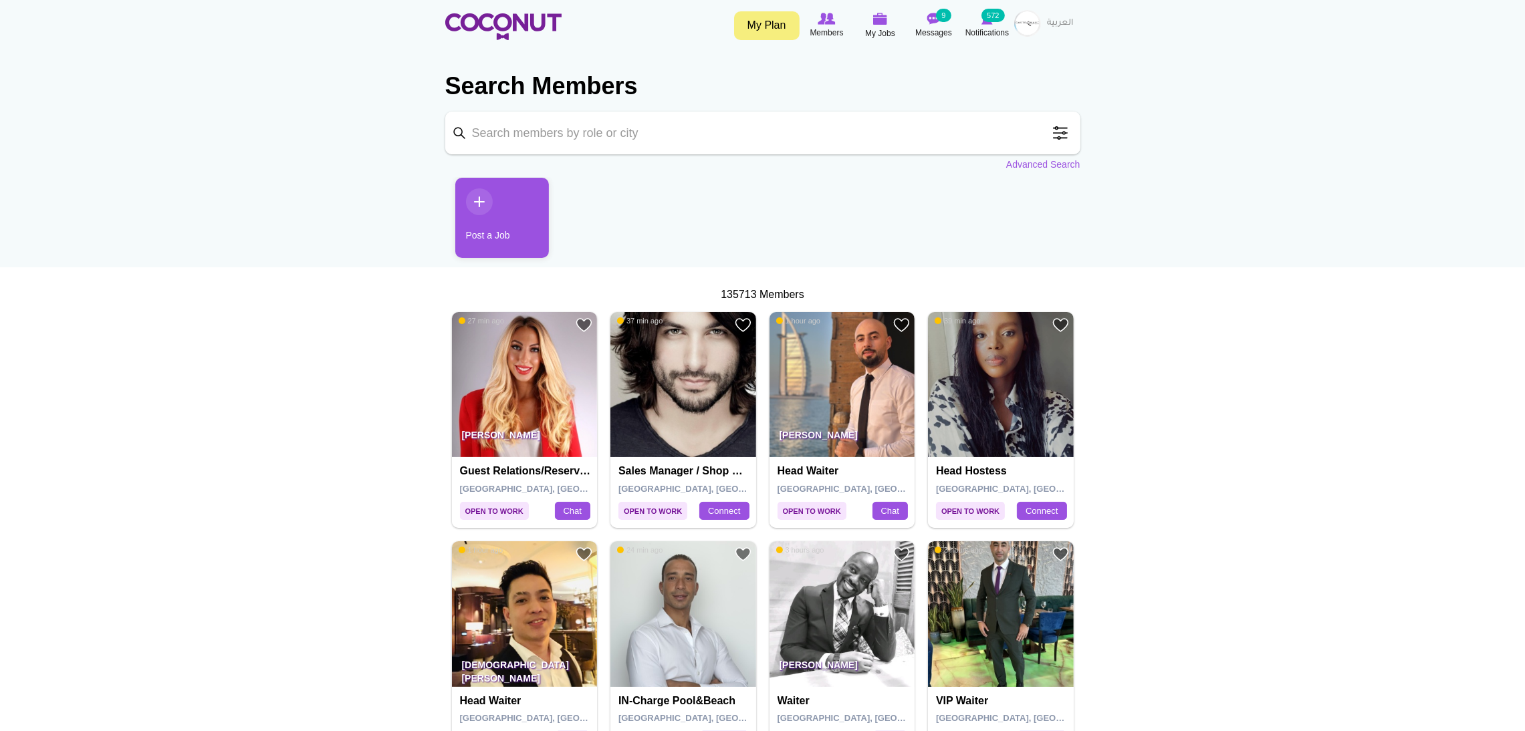
click at [1025, 18] on img at bounding box center [1027, 23] width 27 height 27
click at [980, 110] on link "Post New Job" at bounding box center [991, 112] width 106 height 17
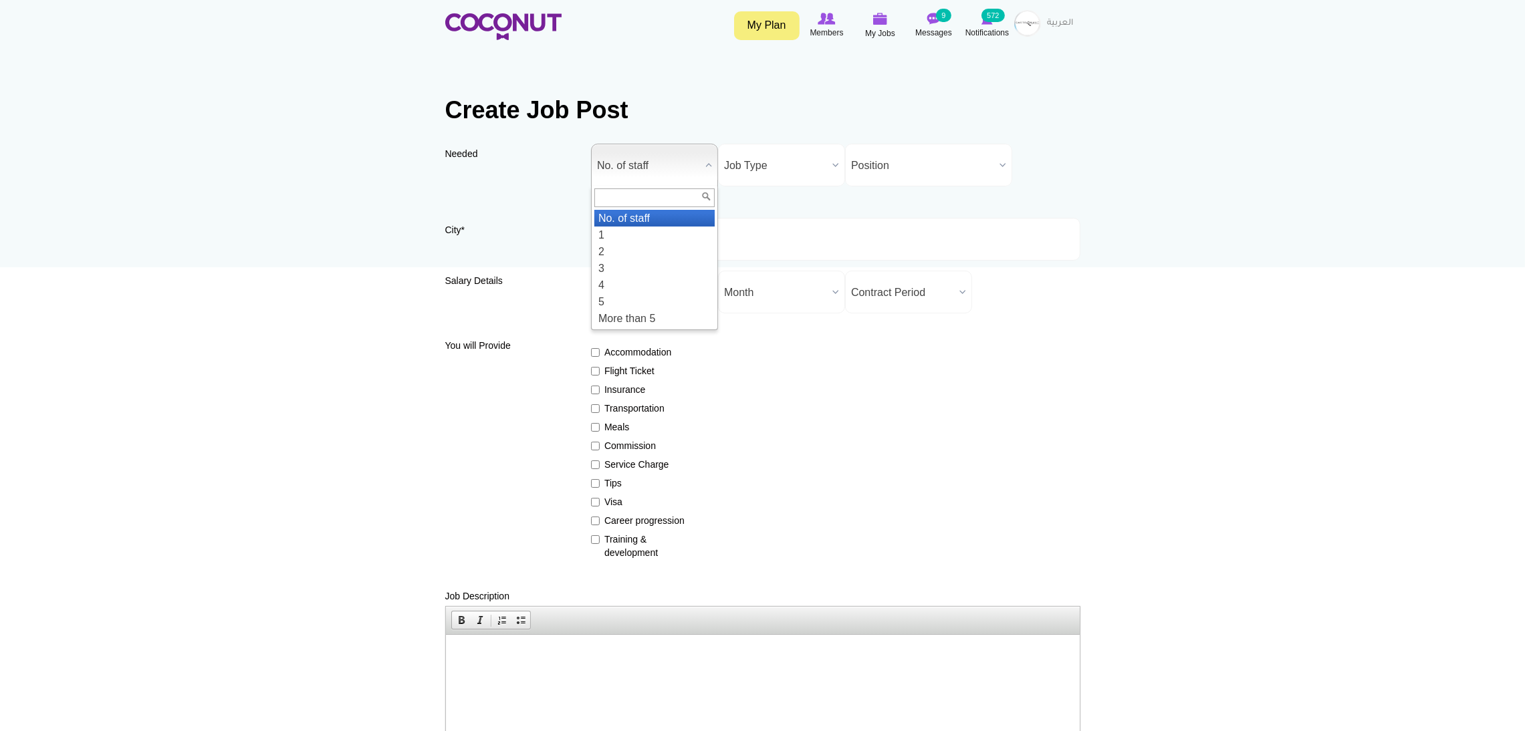
click at [668, 162] on span "No. of staff" at bounding box center [648, 165] width 103 height 43
click at [644, 251] on li "2" at bounding box center [654, 251] width 120 height 17
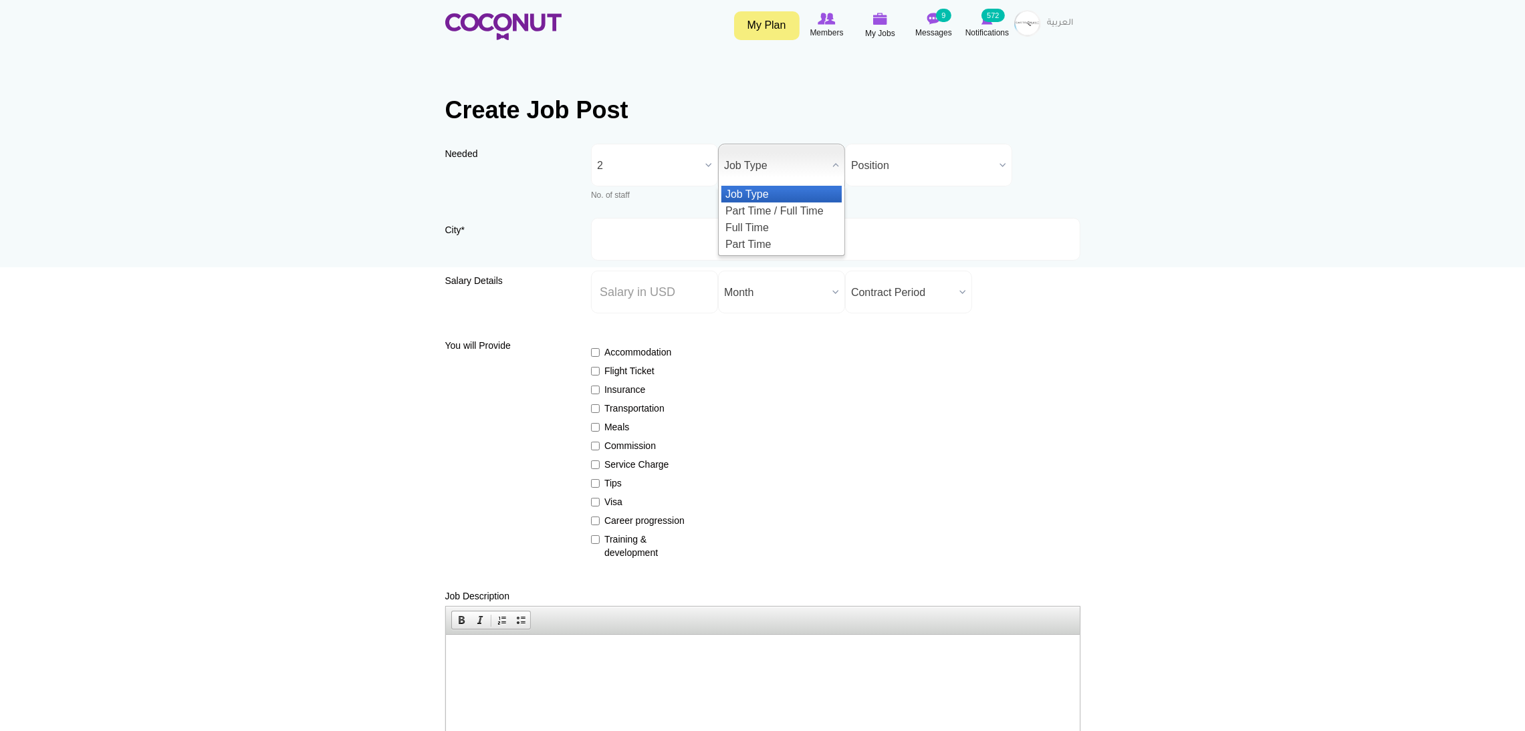
click at [744, 162] on span "Job Type" at bounding box center [775, 165] width 103 height 43
click at [773, 225] on li "Full Time" at bounding box center [781, 227] width 120 height 17
click at [852, 164] on link "Position" at bounding box center [928, 165] width 167 height 43
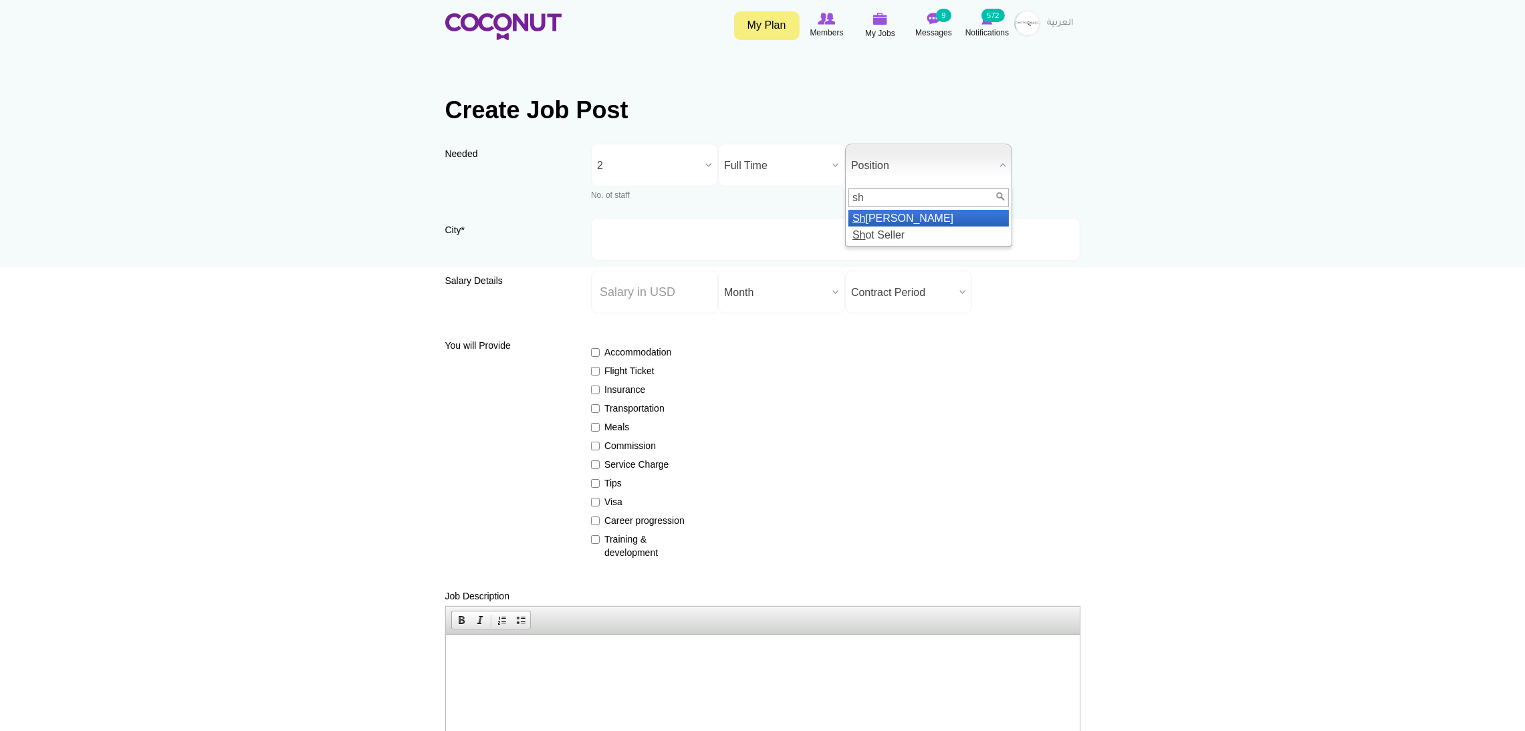
type input "sh"
click at [889, 212] on li "Sh isha Waiter" at bounding box center [928, 218] width 160 height 17
click at [620, 225] on input "City *" at bounding box center [835, 239] width 489 height 43
type input "[GEOGRAPHIC_DATA], [GEOGRAPHIC_DATA]"
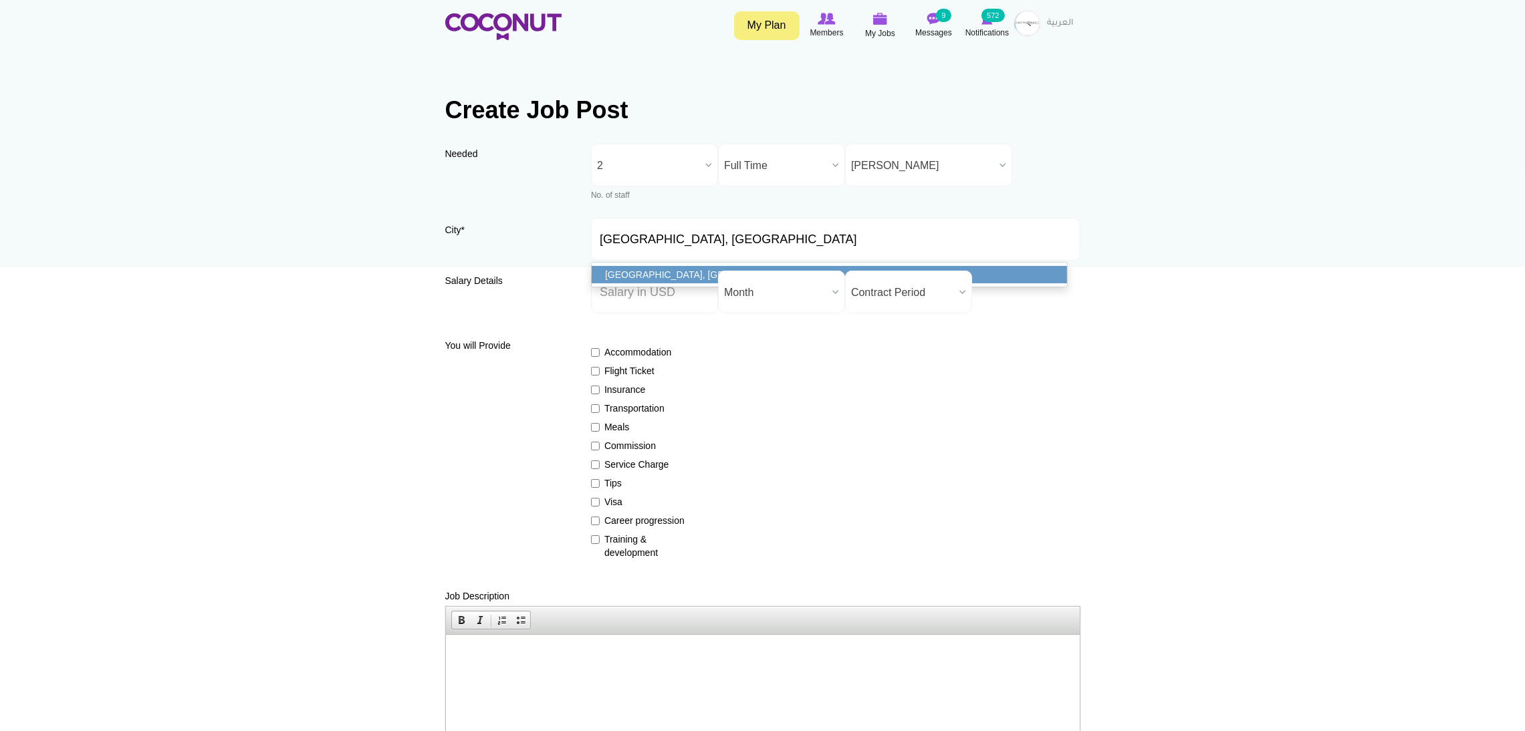
click at [642, 269] on link "[GEOGRAPHIC_DATA], [GEOGRAPHIC_DATA]" at bounding box center [829, 274] width 475 height 17
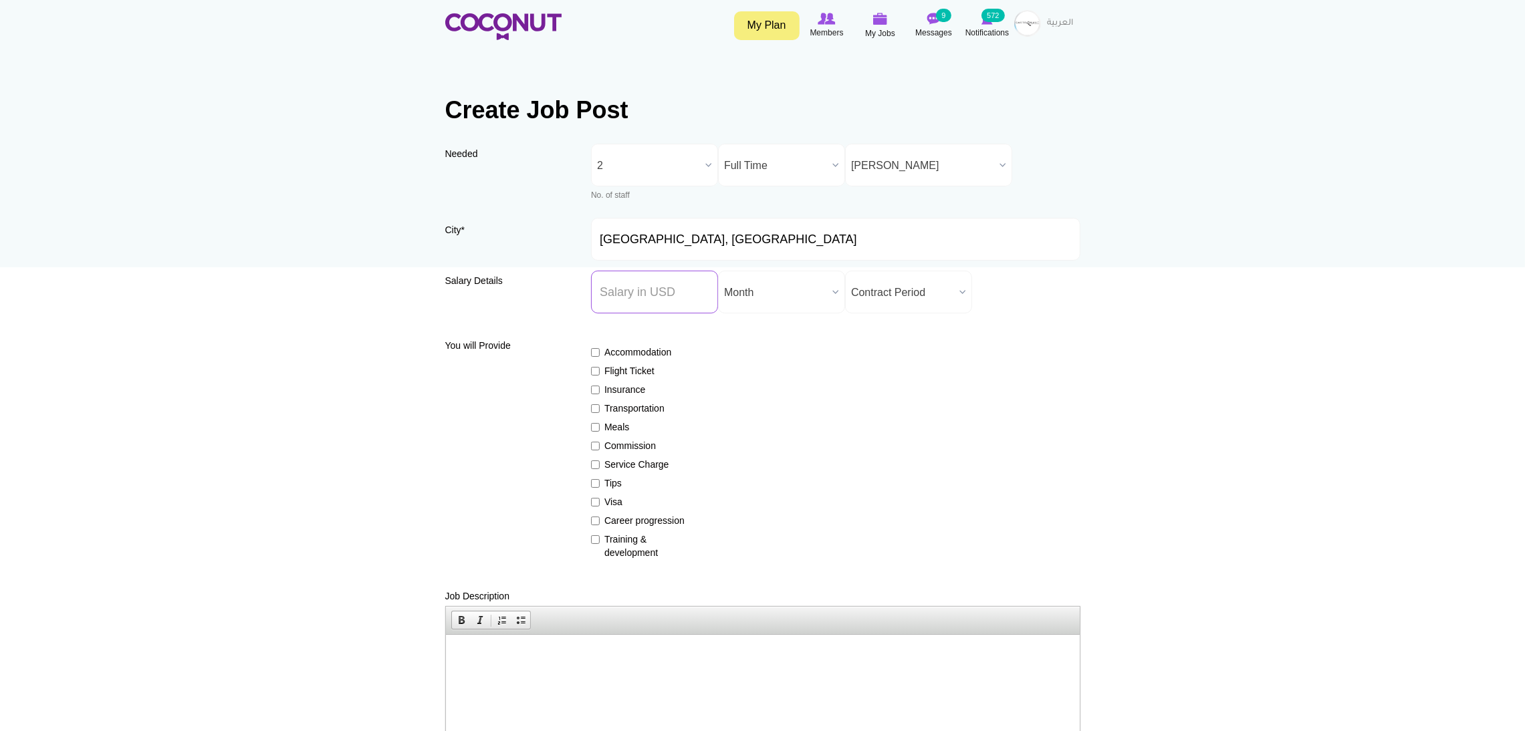
click at [602, 291] on input "Salary ($) *" at bounding box center [654, 292] width 127 height 43
type input "0000"
click at [747, 287] on span "Month" at bounding box center [775, 292] width 103 height 43
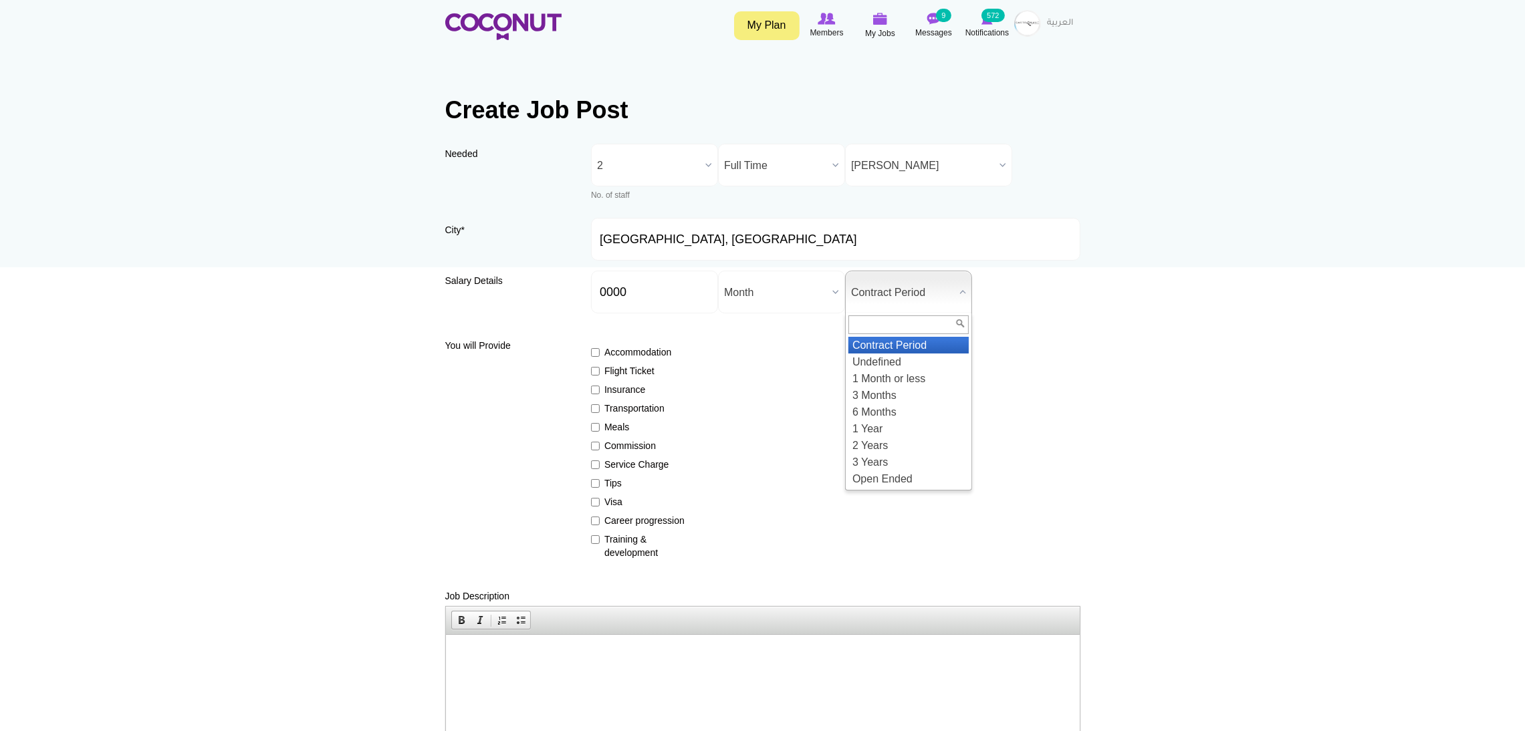
click at [905, 292] on span "Contract Period" at bounding box center [902, 292] width 103 height 43
click at [882, 442] on li "2 Years" at bounding box center [908, 445] width 120 height 17
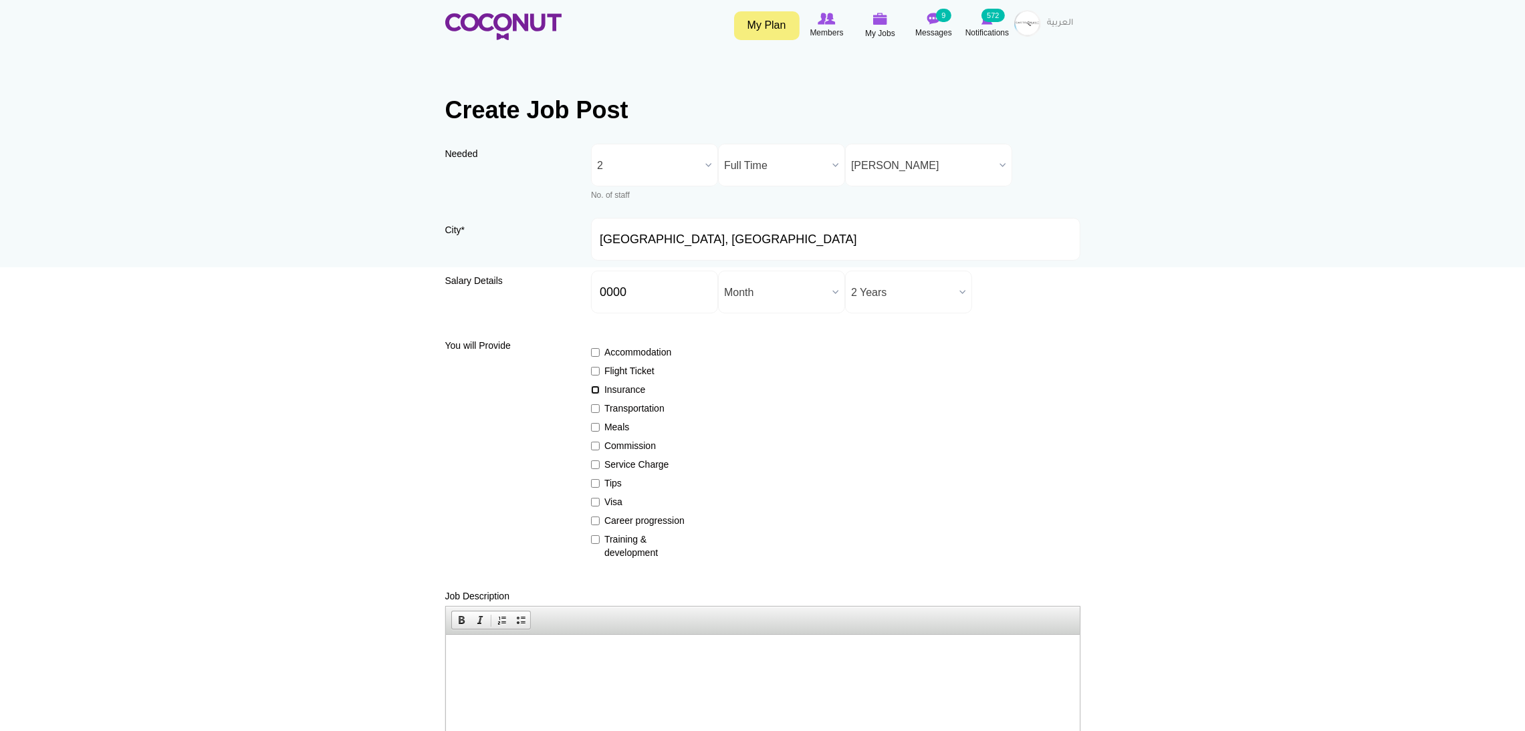
click at [595, 389] on input "Insurance" at bounding box center [595, 390] width 9 height 9
checkbox input "true"
click at [595, 465] on input "Service Charge" at bounding box center [595, 465] width 9 height 9
checkbox input "true"
click at [601, 477] on label "Tips" at bounding box center [640, 483] width 98 height 13
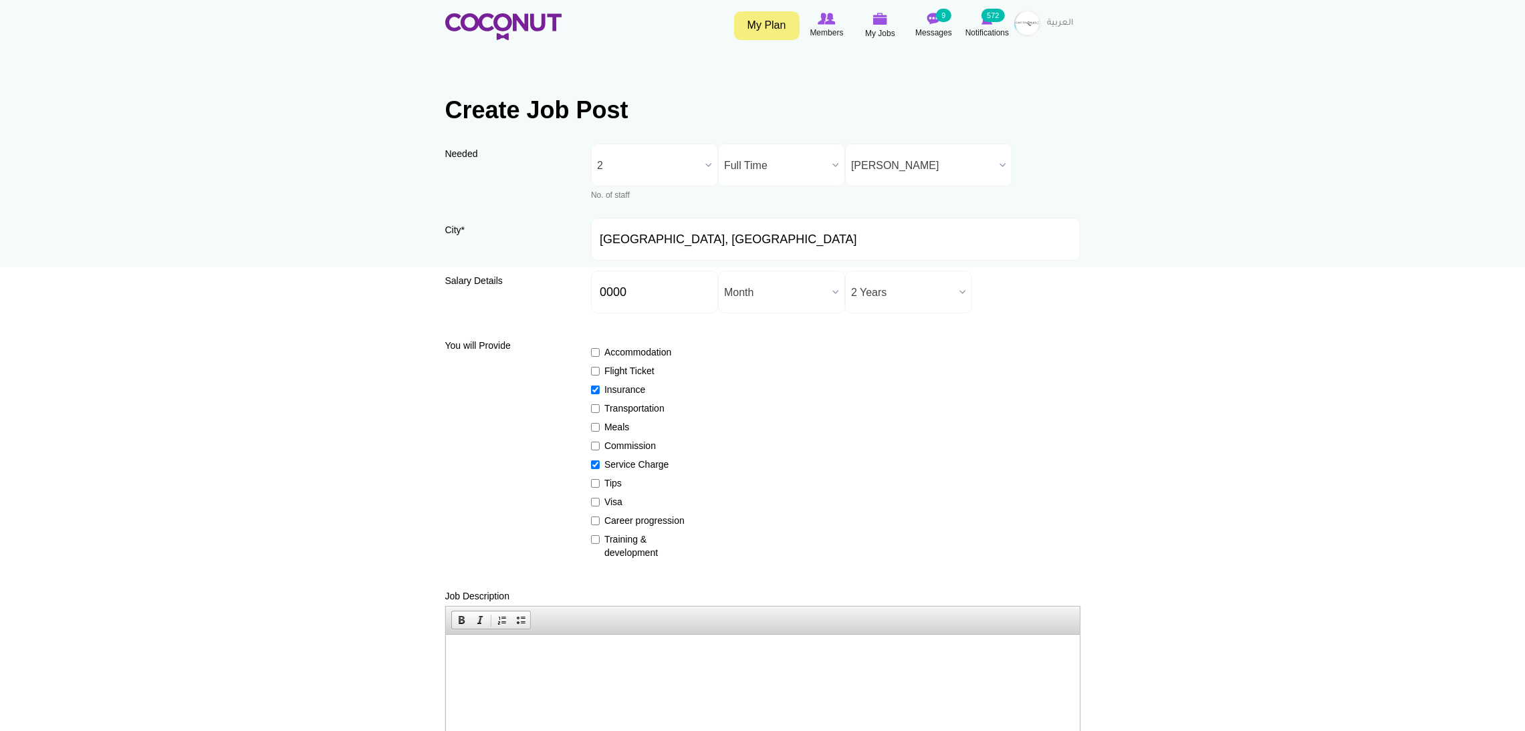
click at [600, 479] on input "Tips" at bounding box center [595, 483] width 9 height 9
checkbox input "true"
click at [609, 498] on label "Visa" at bounding box center [640, 501] width 98 height 13
click at [600, 498] on input "Visa" at bounding box center [595, 502] width 9 height 9
checkbox input "true"
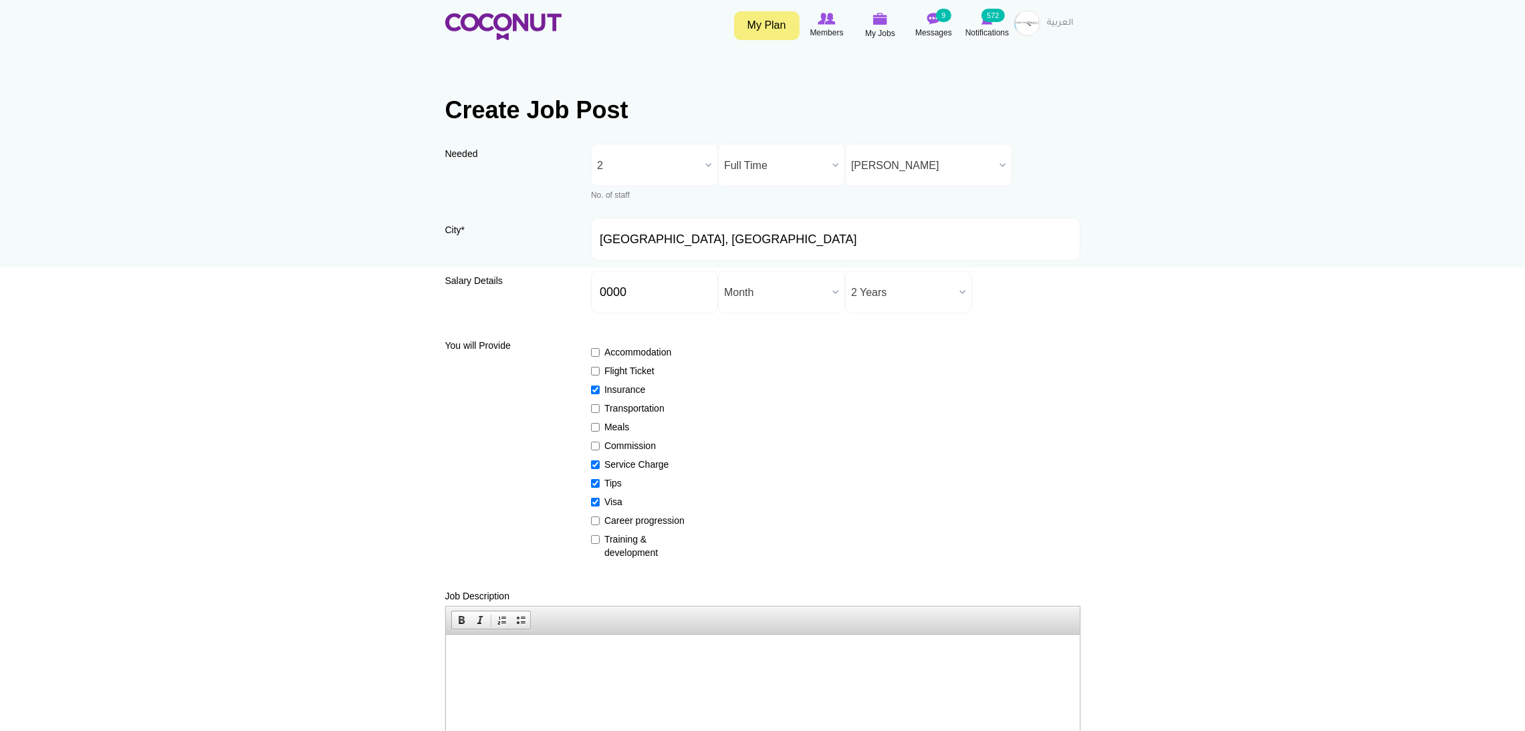
click at [612, 515] on label "Career progression" at bounding box center [640, 520] width 98 height 13
click at [600, 517] on input "Career progression" at bounding box center [595, 521] width 9 height 9
checkbox input "true"
click at [620, 538] on label "Training & development" at bounding box center [640, 546] width 98 height 27
click at [600, 538] on input "Training & development" at bounding box center [595, 539] width 9 height 9
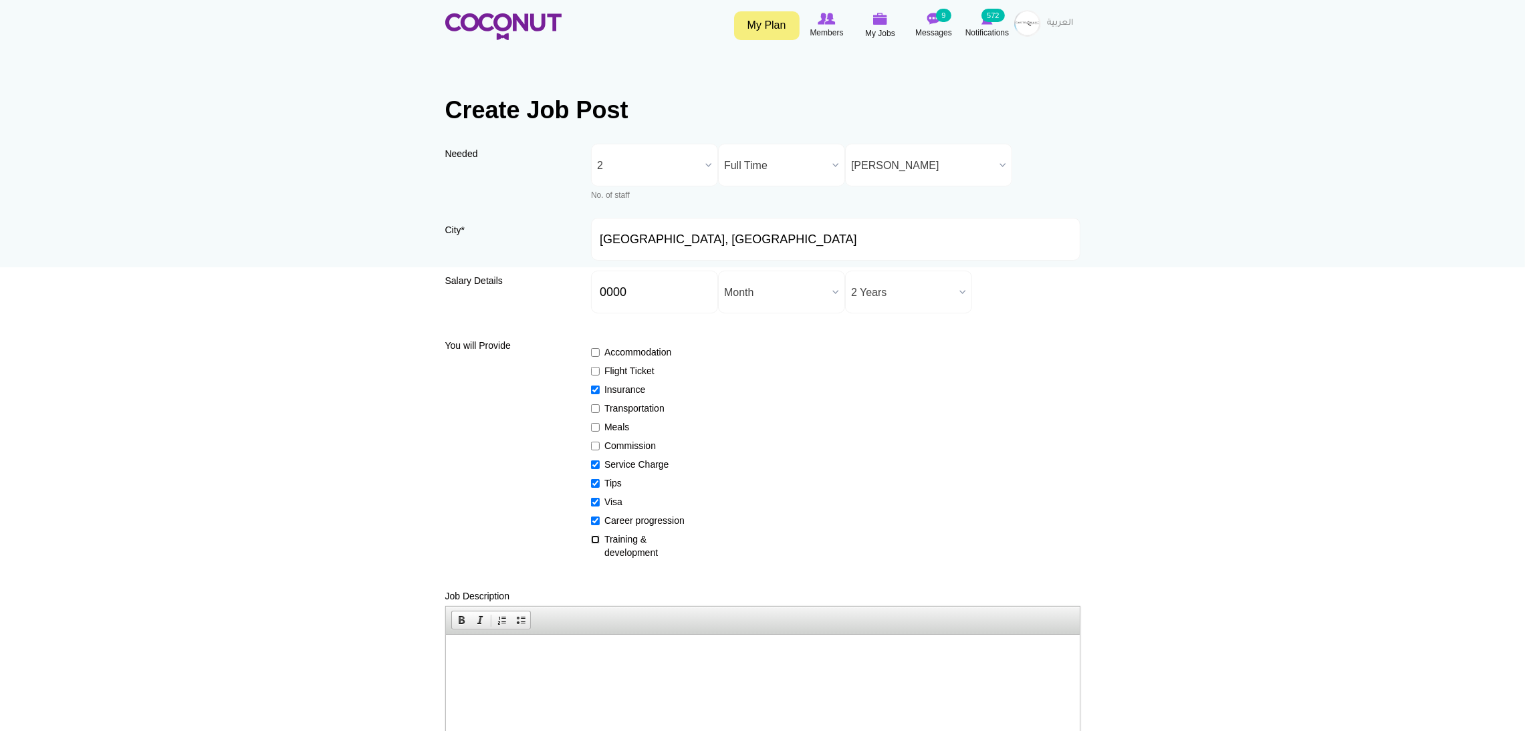
checkbox input "true"
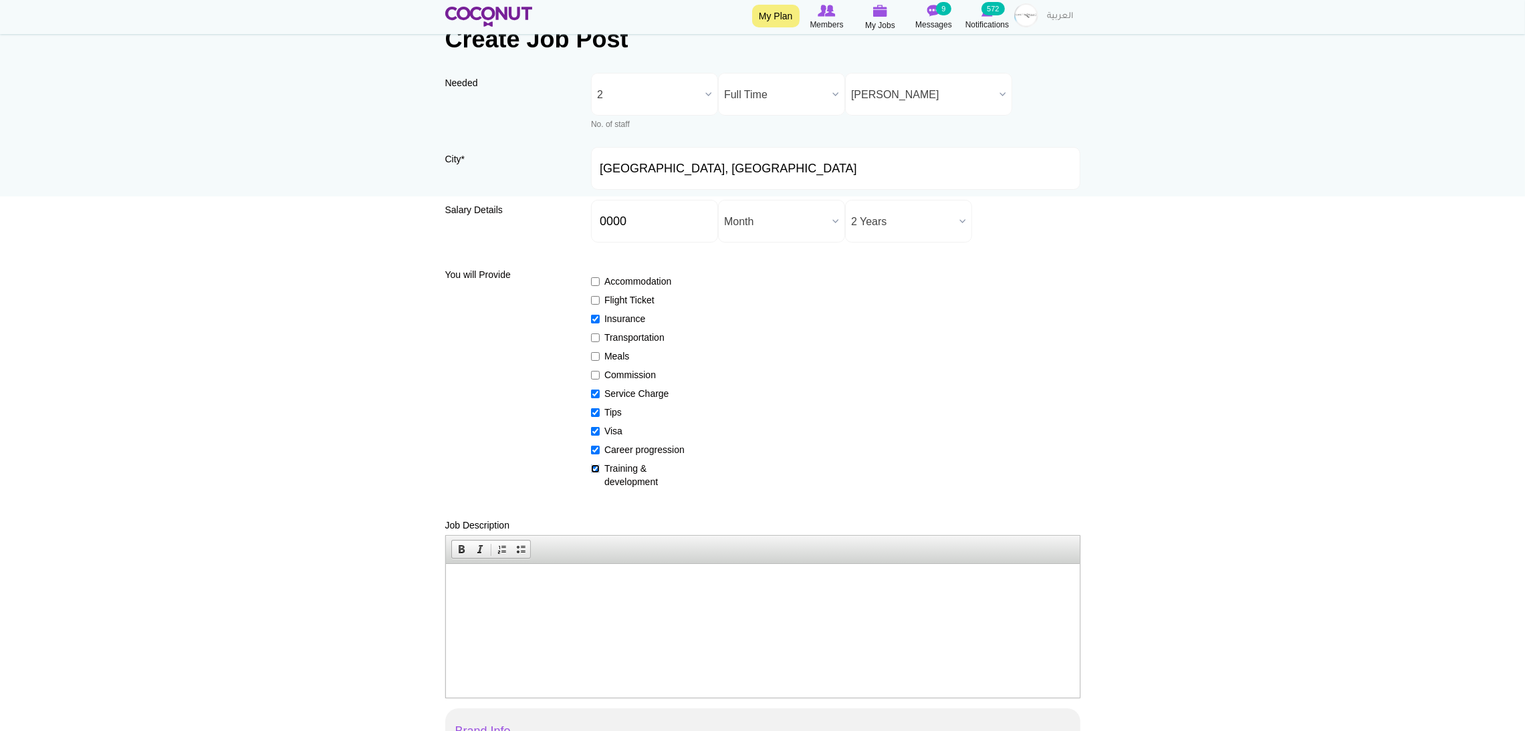
scroll to position [100, 0]
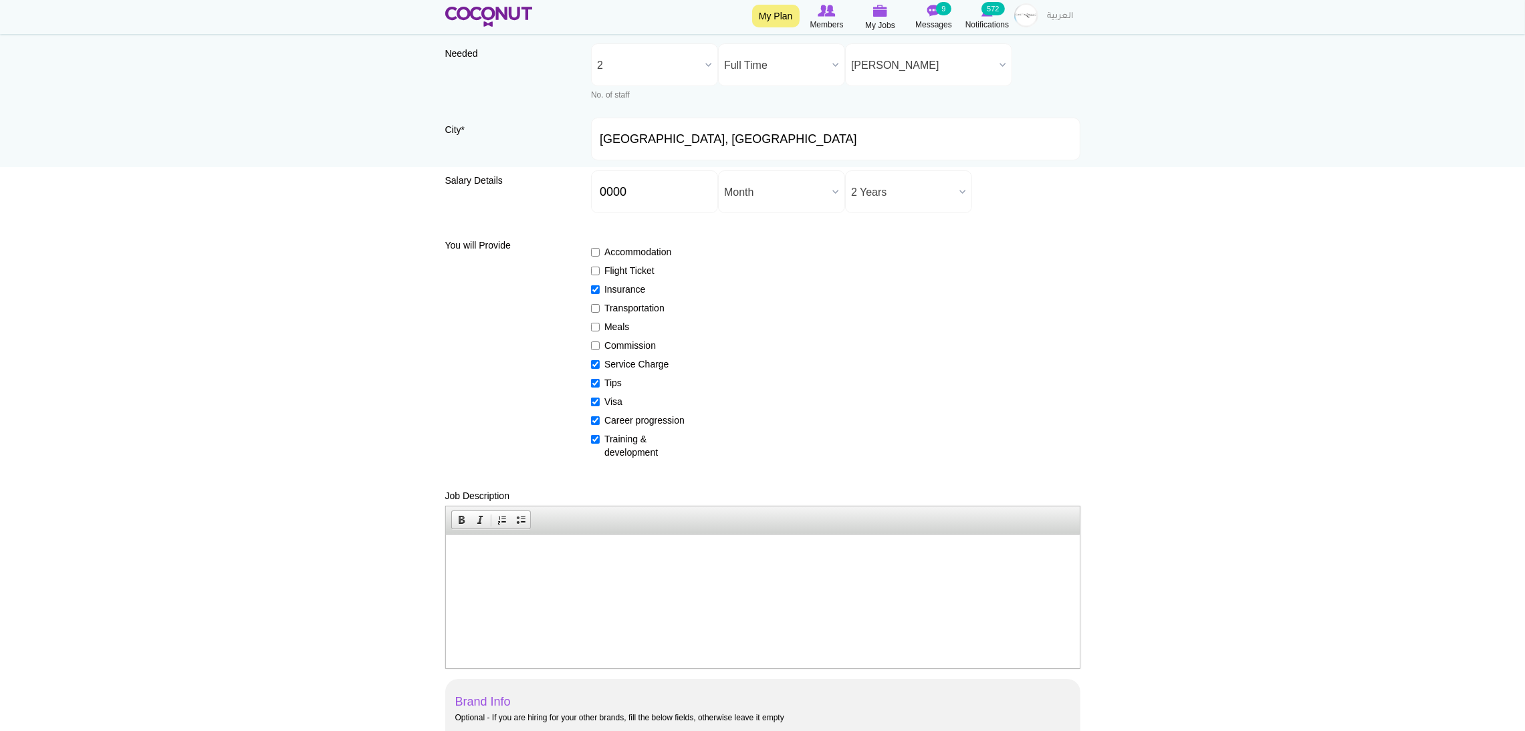
click at [486, 566] on html at bounding box center [762, 554] width 634 height 41
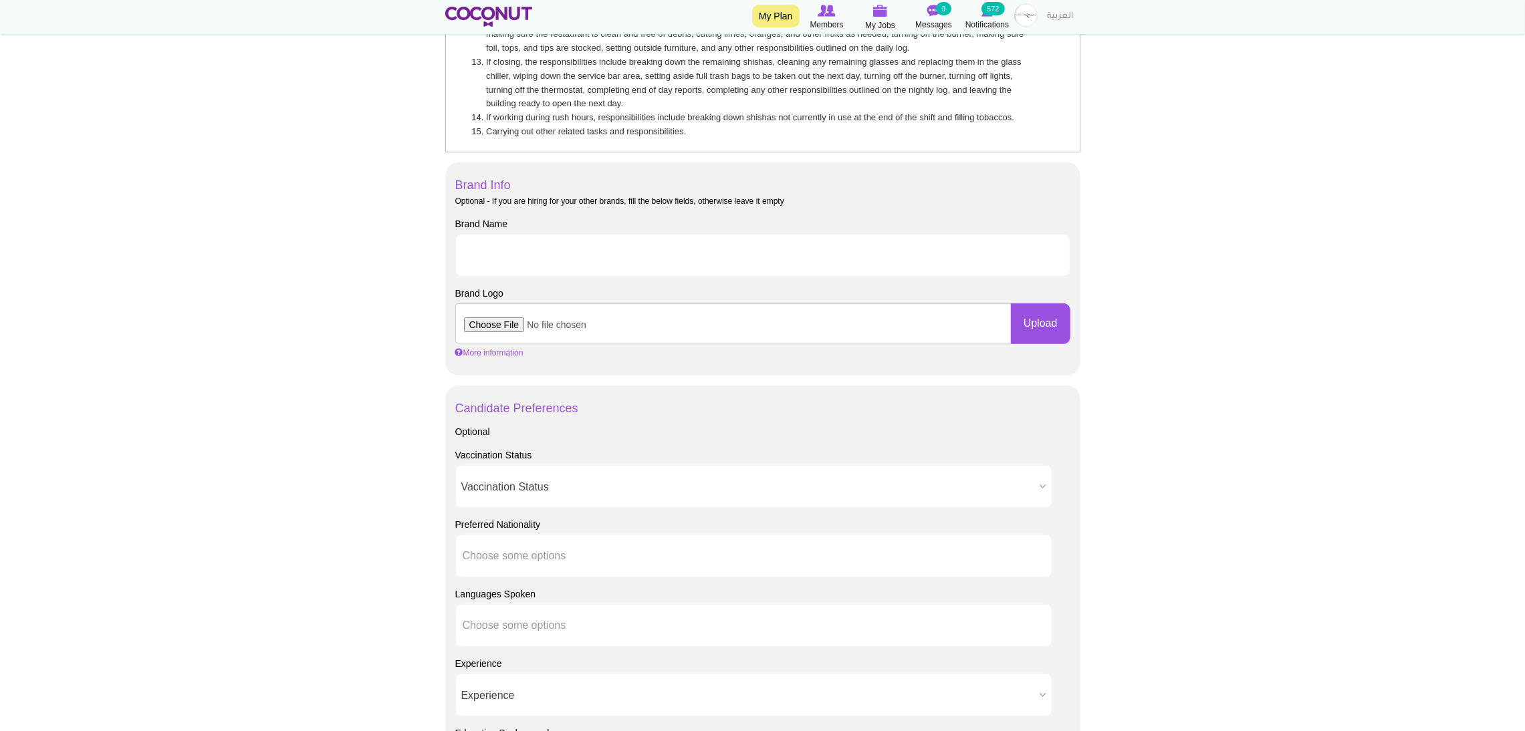
scroll to position [501, 0]
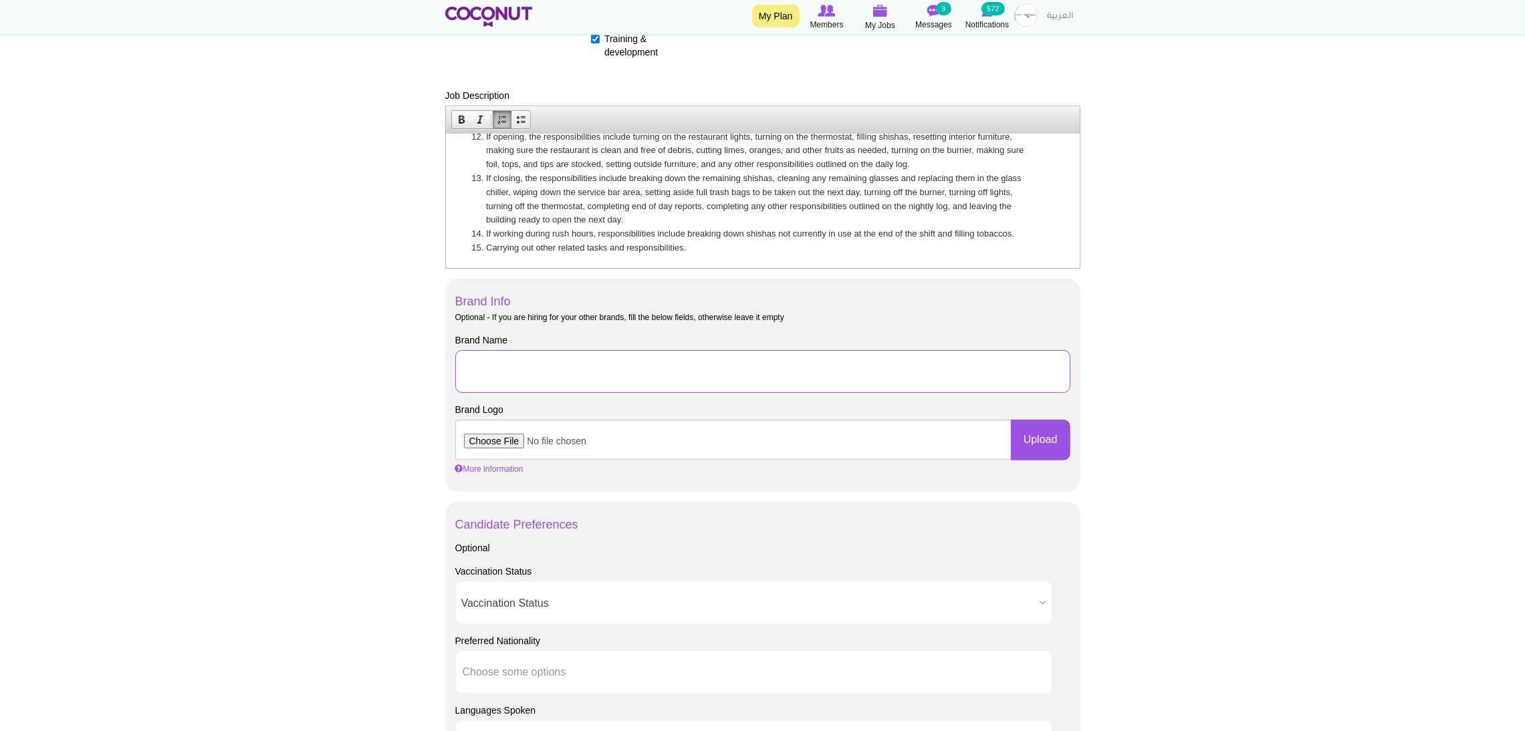
click at [508, 365] on input "Brand Name" at bounding box center [762, 371] width 615 height 43
type input "Woohoo Restaurant and Cafe LLC"
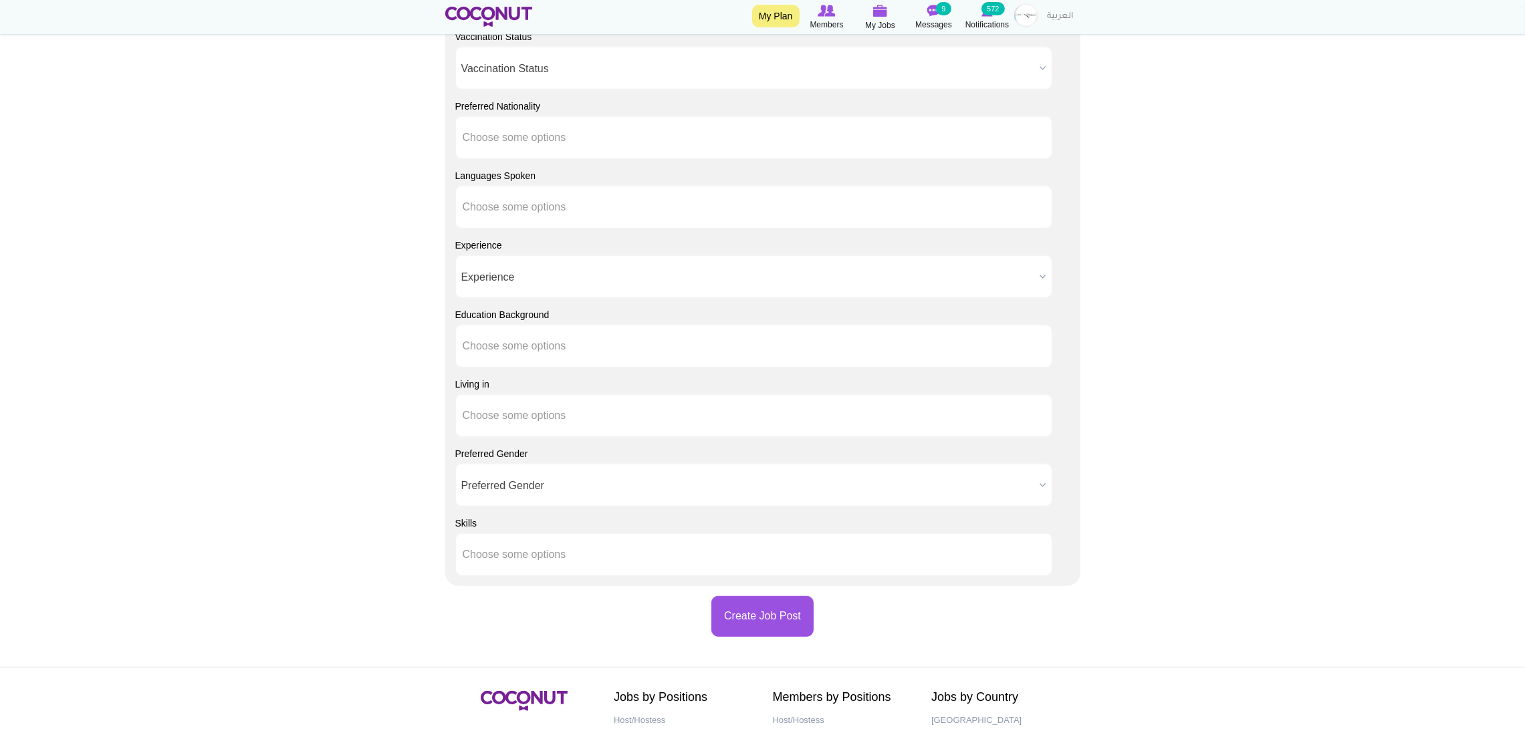
scroll to position [1189, 0]
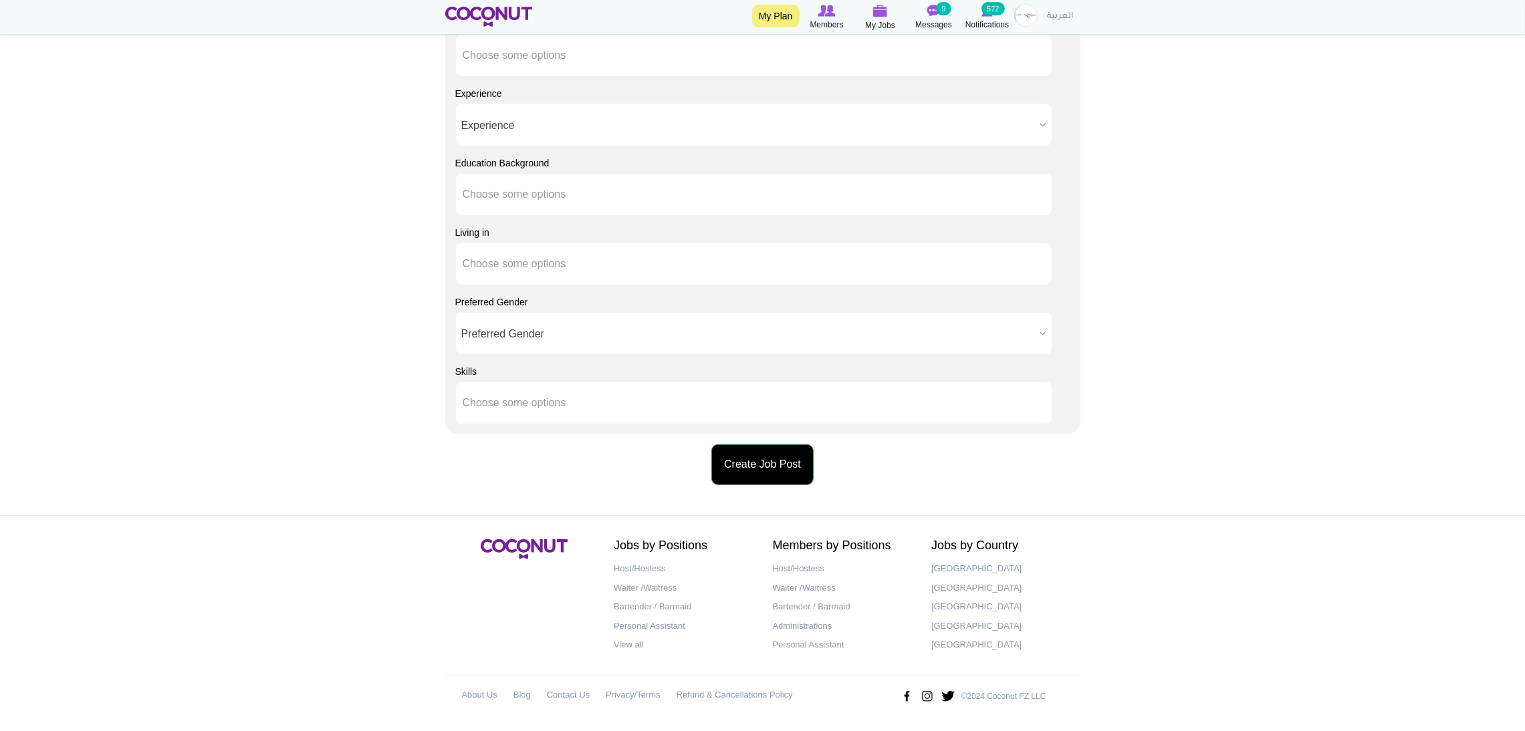
click at [737, 481] on button "Create Job Post" at bounding box center [762, 464] width 102 height 41
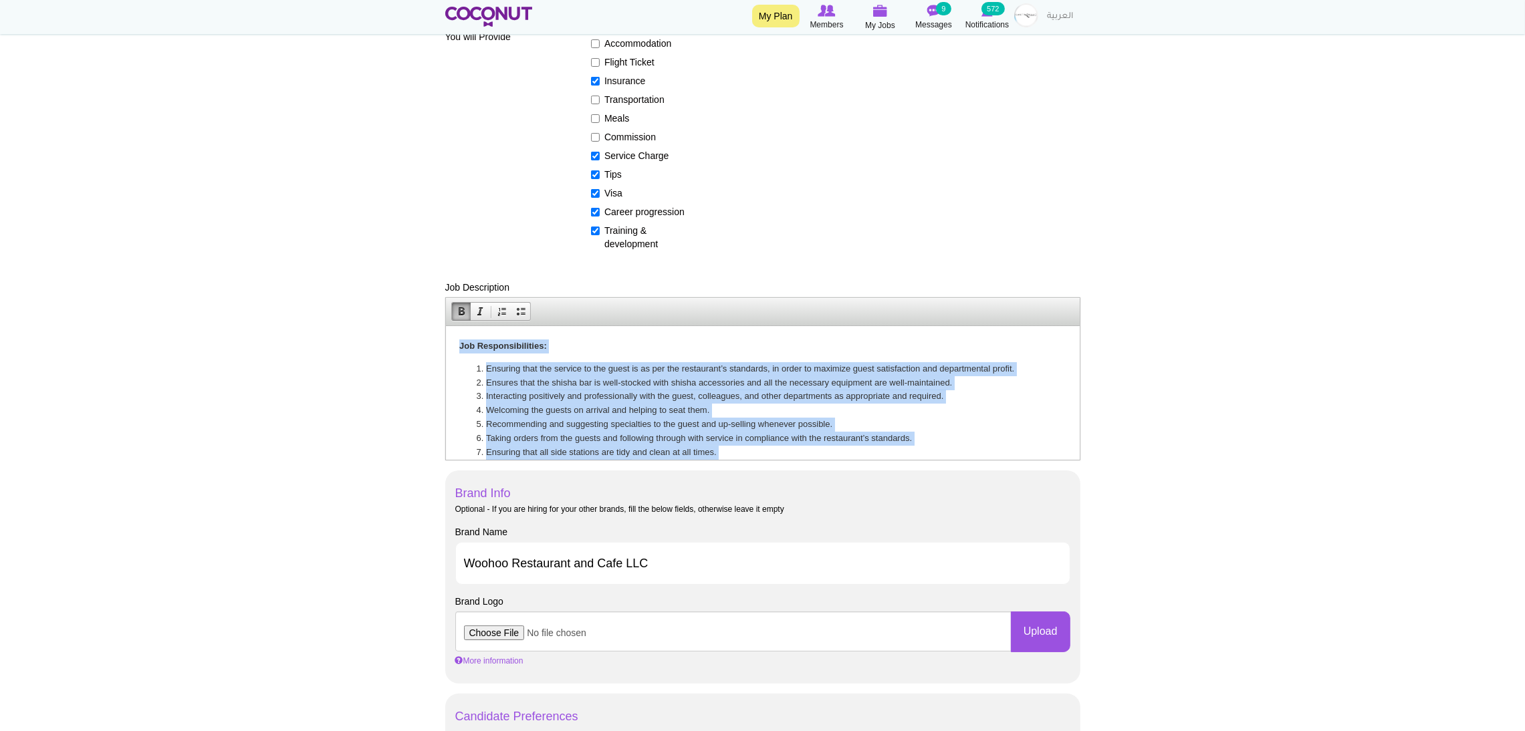
scroll to position [193, 0]
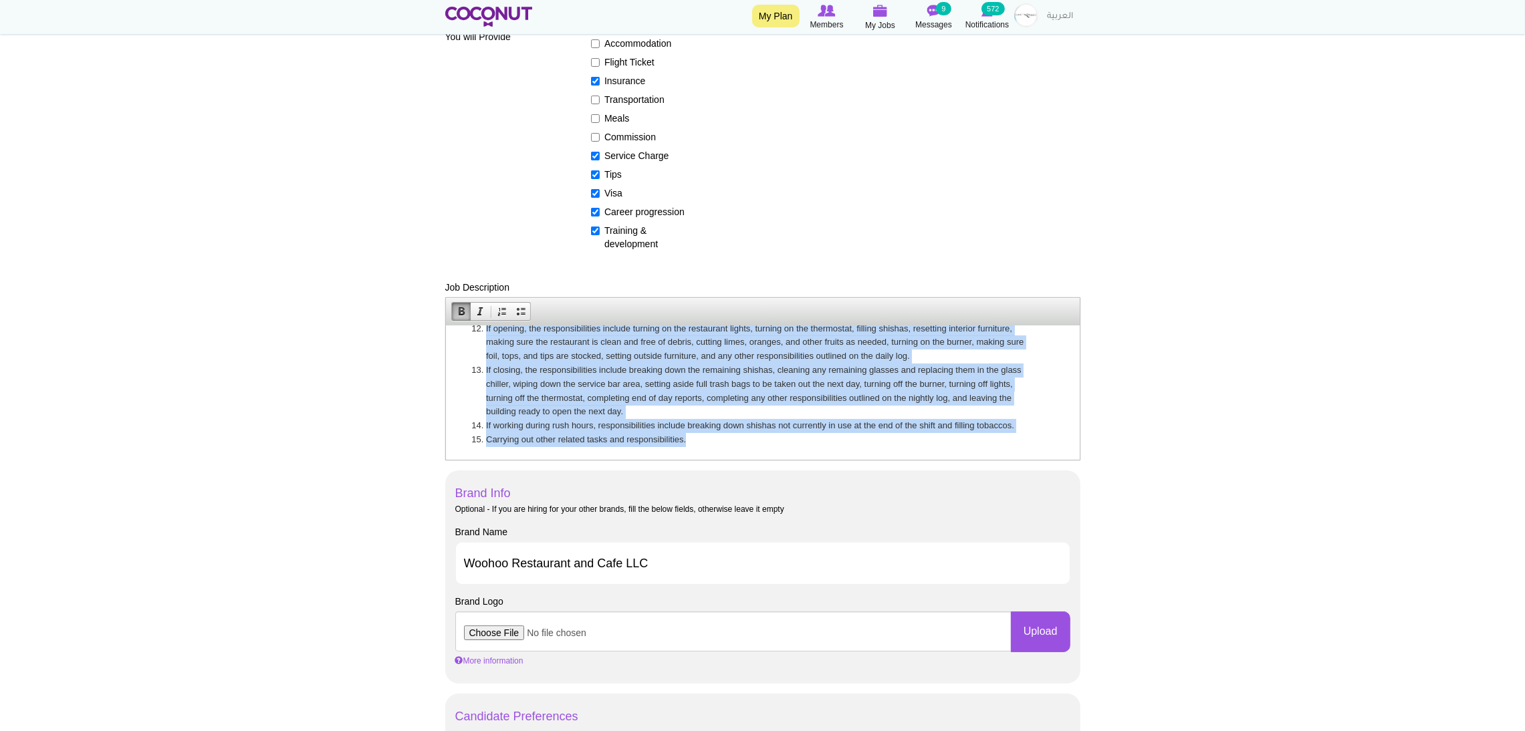
drag, startPoint x: 457, startPoint y: 347, endPoint x: 1258, endPoint y: 853, distance: 947.2
click at [812, 461] on html "Job Responsibilities: Ensuring that the service to the guest is as per the rest…" at bounding box center [762, 297] width 634 height 328
copy body "Lor Ipsumdolorsitame: Consecte adip eli seddoei te inc utlab et do mag ali enim…"
